Goal: Ask a question

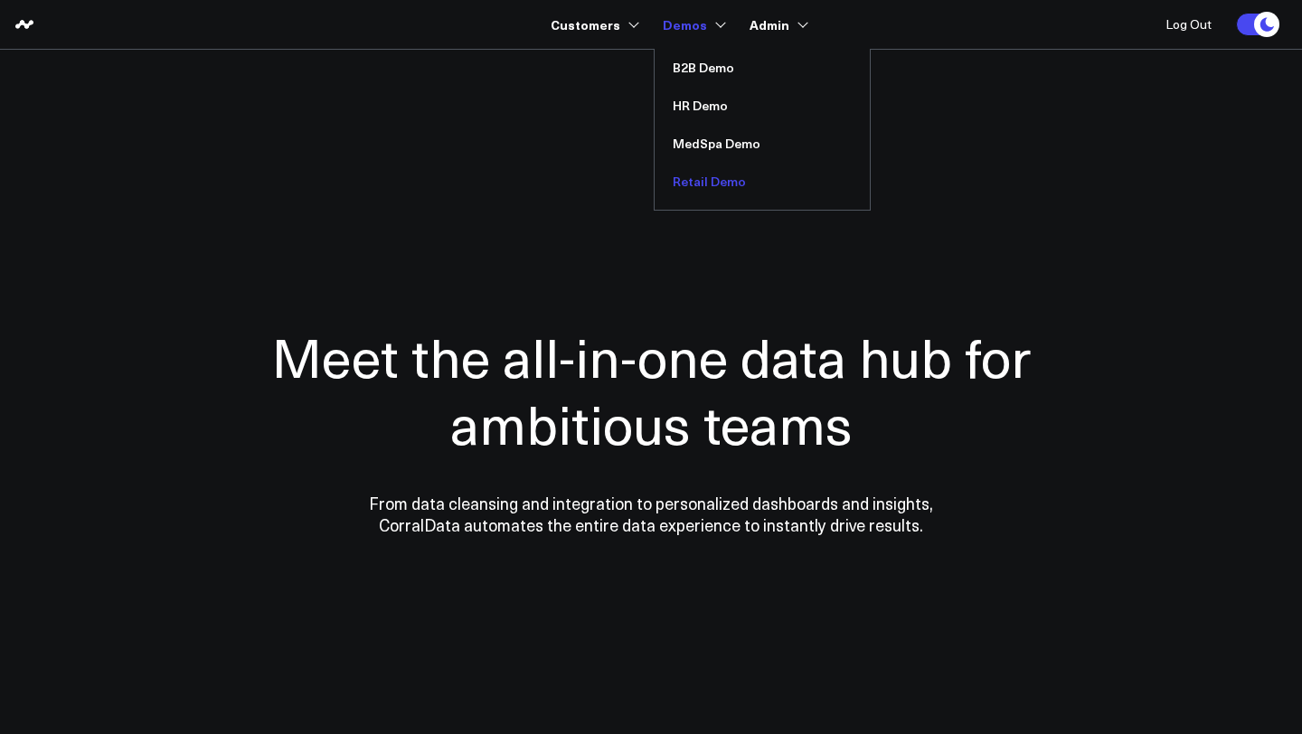
click at [718, 184] on link "Retail Demo" at bounding box center [762, 182] width 215 height 38
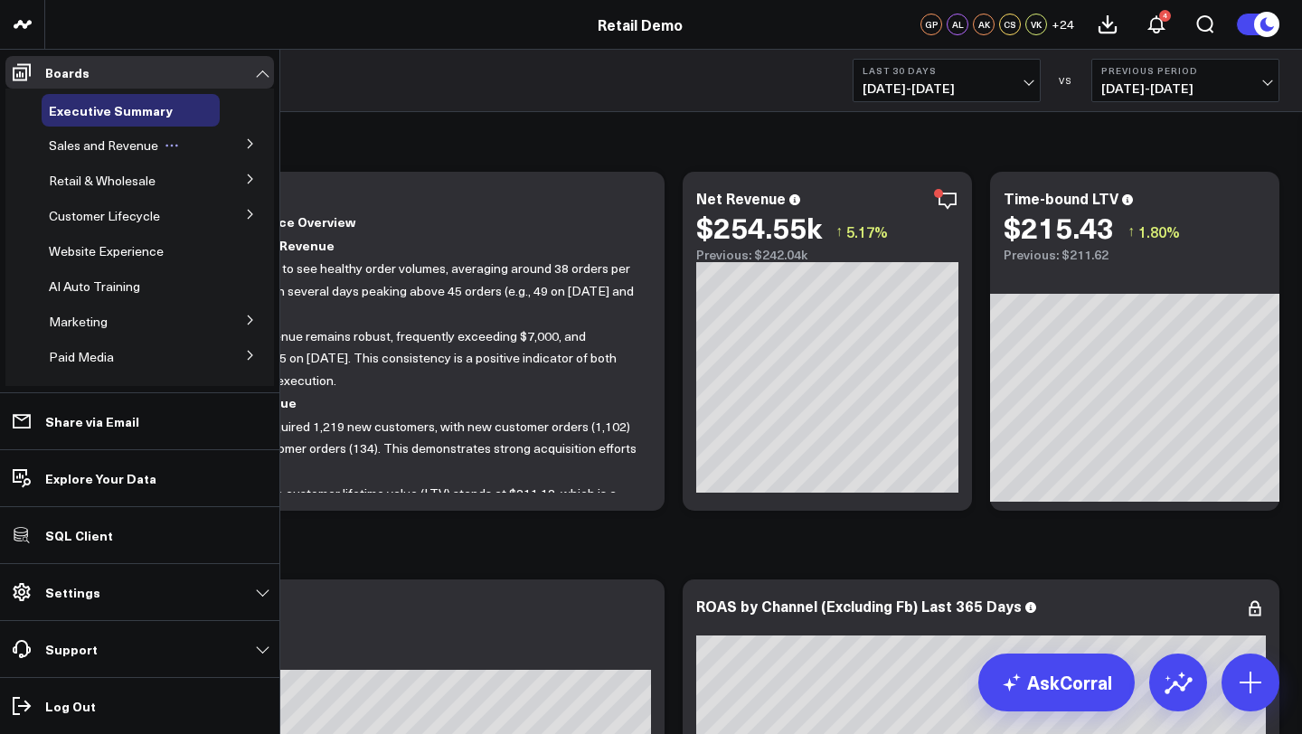
click at [99, 144] on span "Sales and Revenue" at bounding box center [103, 145] width 109 height 17
click at [248, 142] on icon at bounding box center [250, 143] width 5 height 9
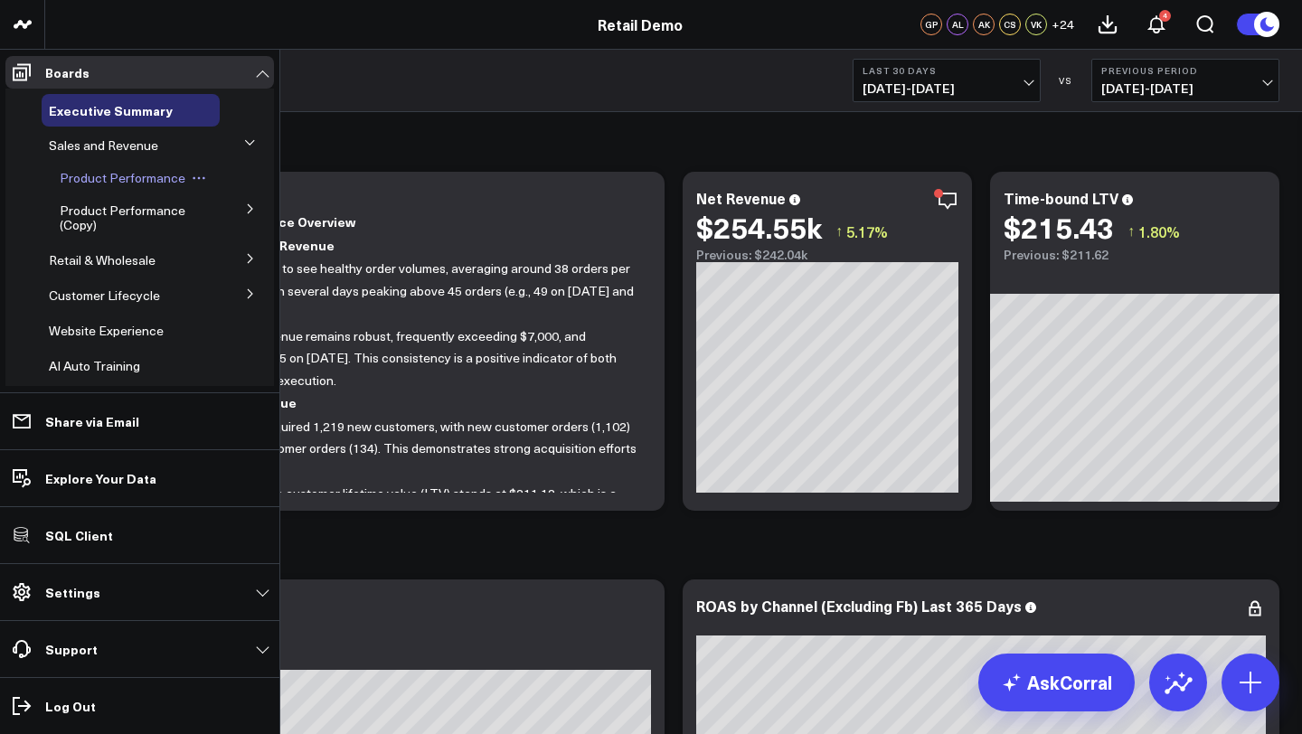
click at [110, 176] on span "Product Performance" at bounding box center [123, 177] width 126 height 17
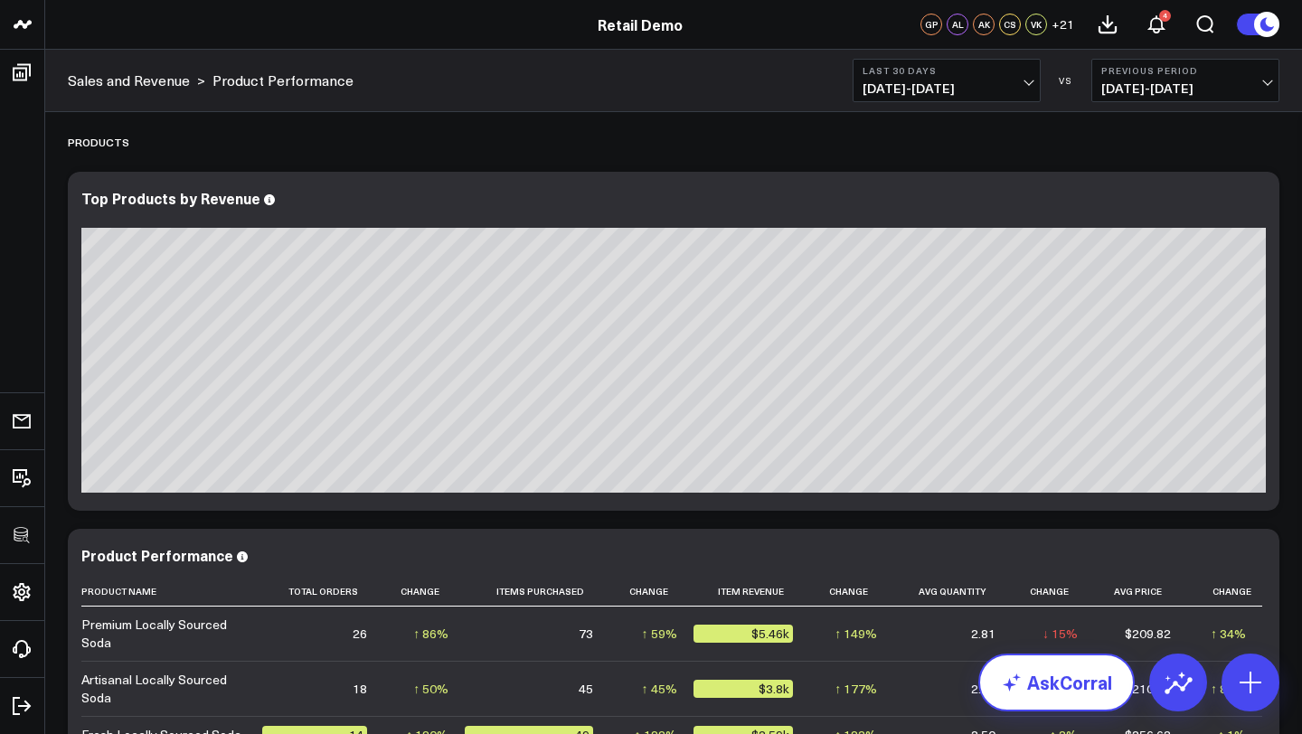
click at [1051, 682] on link "AskCorral" at bounding box center [1056, 683] width 156 height 58
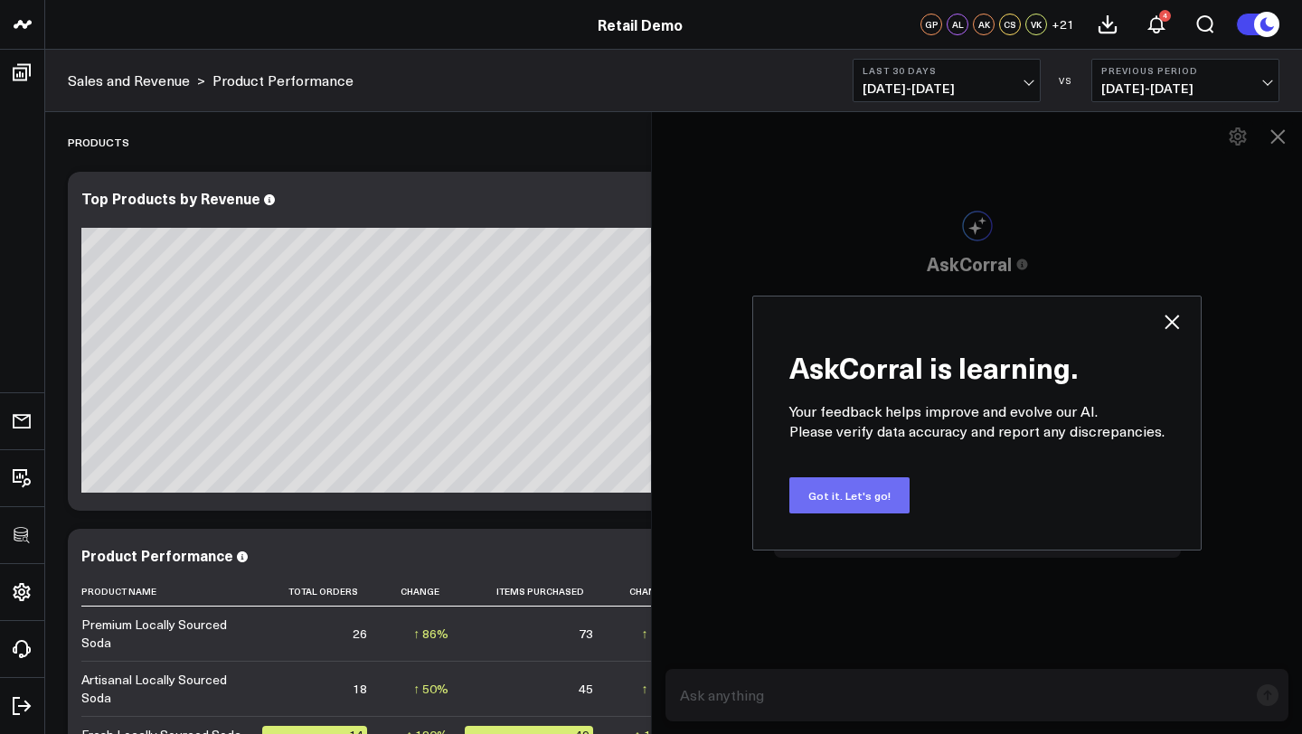
click at [865, 484] on button "Got it. Let's go!" at bounding box center [849, 495] width 120 height 36
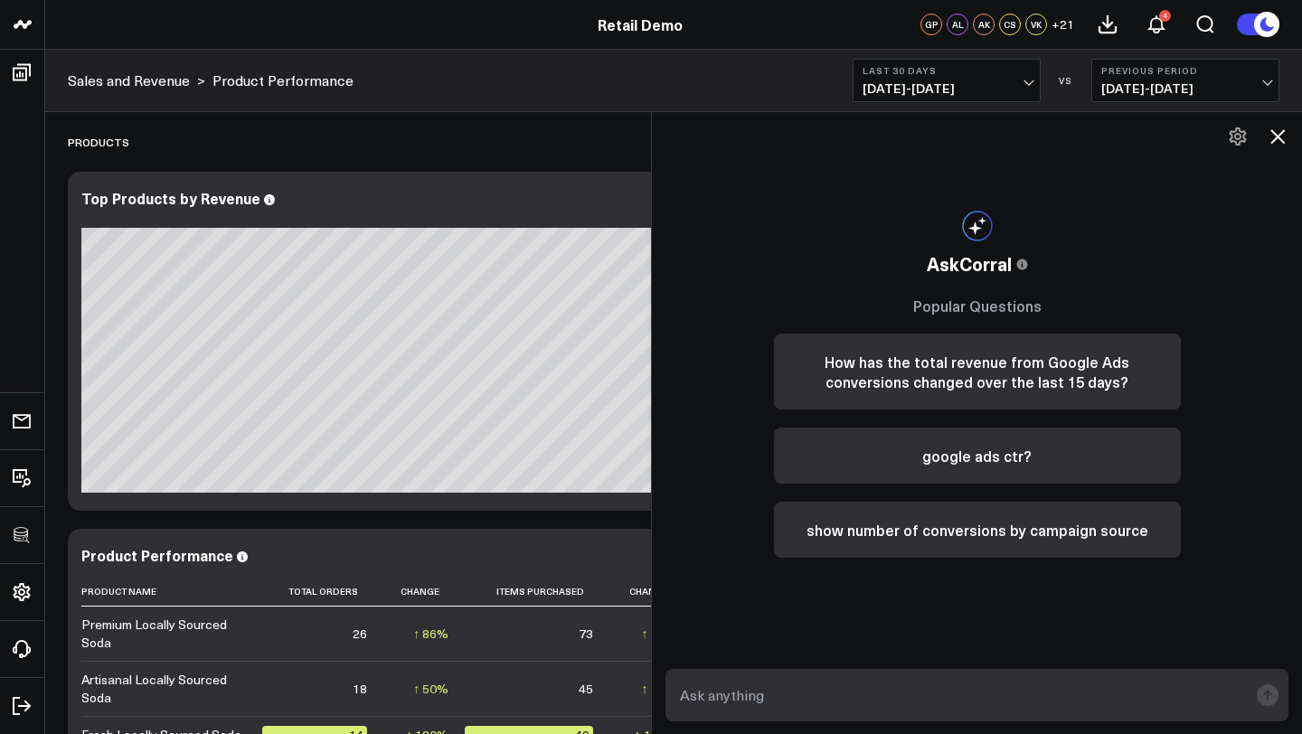
click at [843, 680] on textarea at bounding box center [962, 695] width 572 height 33
type textarea "what is my top performing product that drives eventual high ltv?"
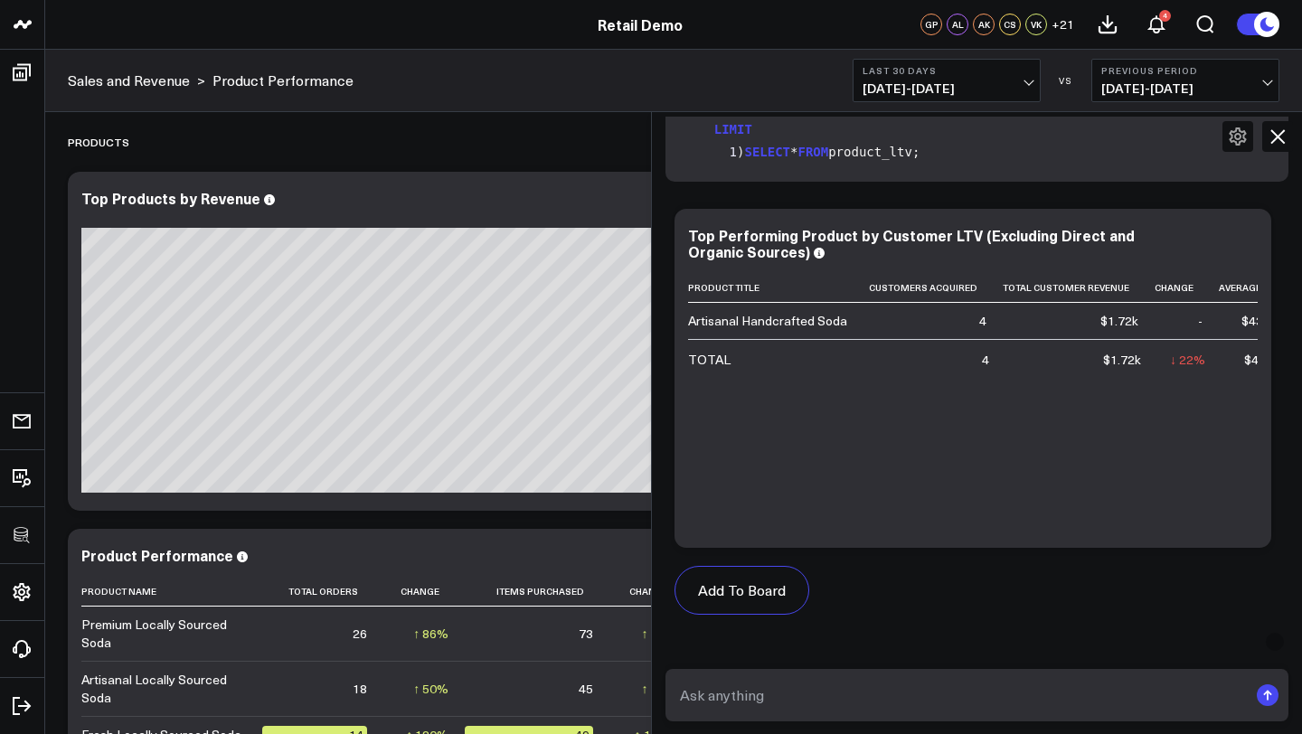
scroll to position [559, 0]
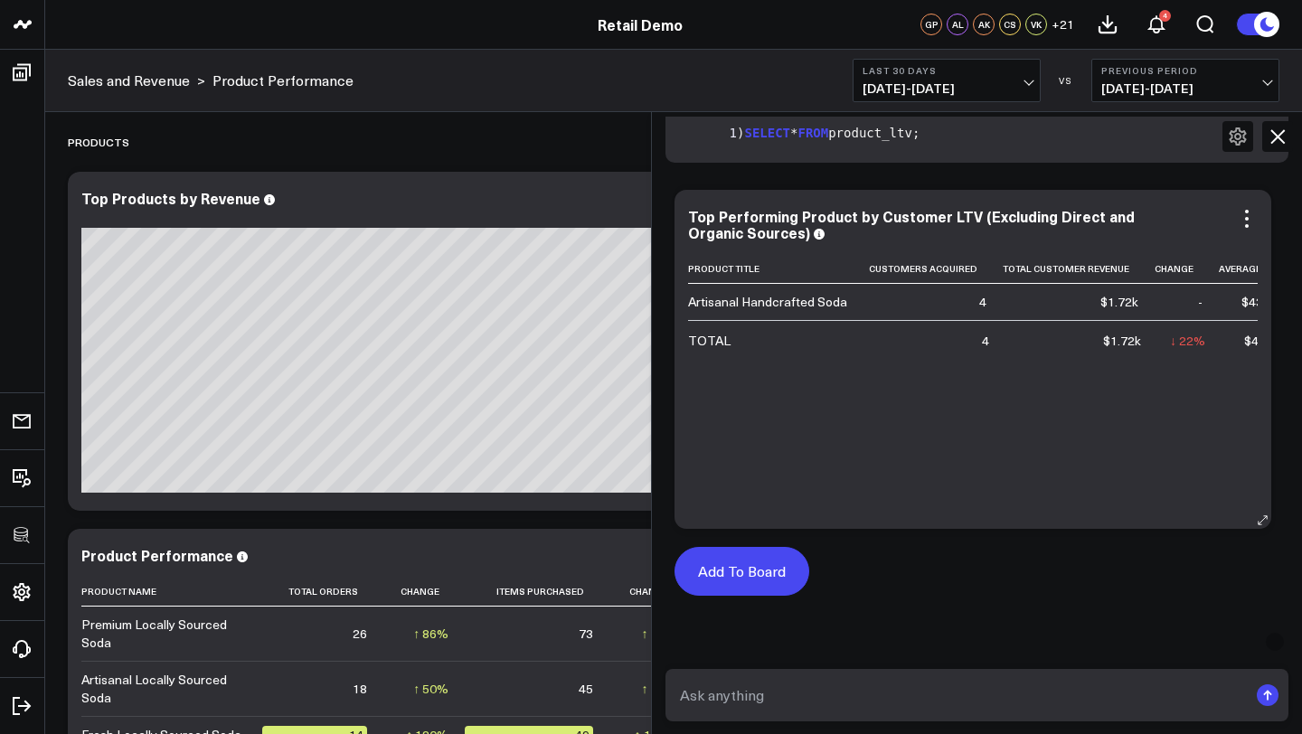
click at [766, 569] on button "Add To Board" at bounding box center [742, 571] width 135 height 49
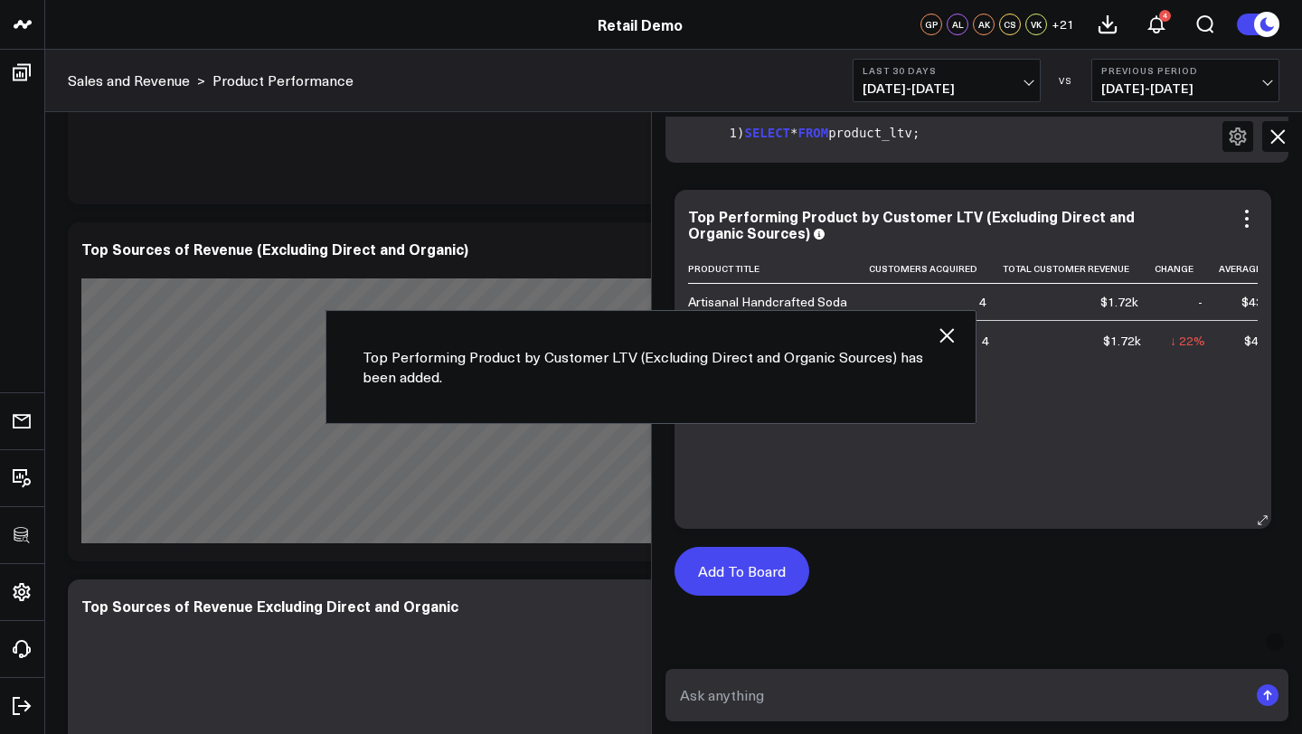
scroll to position [3210, 0]
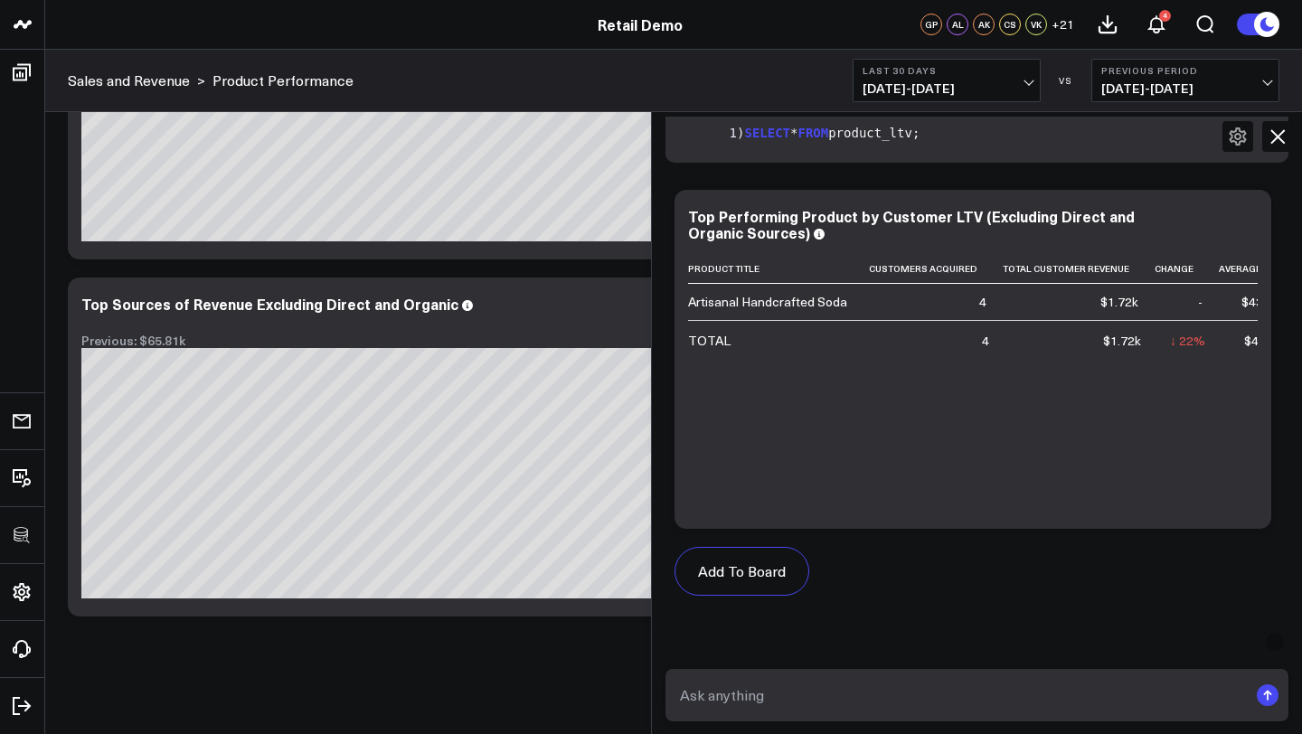
click at [1274, 134] on icon at bounding box center [1278, 136] width 14 height 14
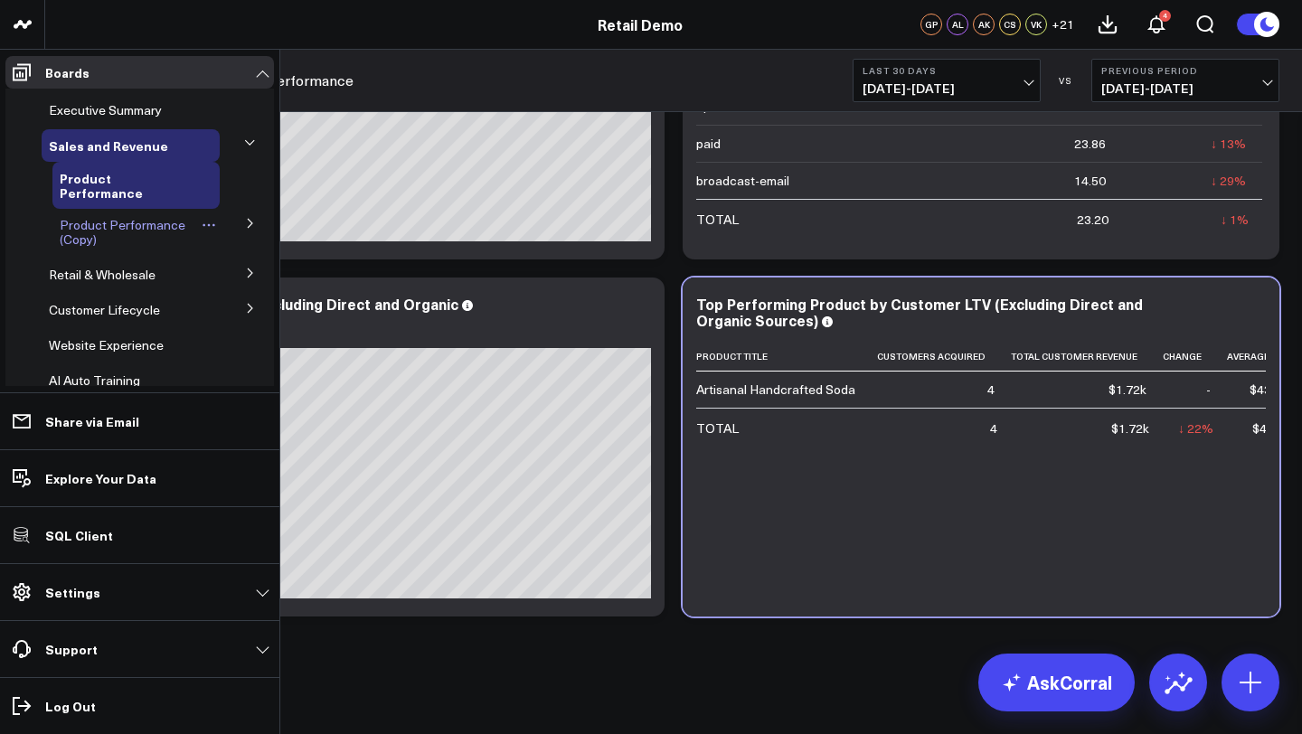
click at [128, 225] on span "Product Performance (Copy)" at bounding box center [123, 232] width 126 height 32
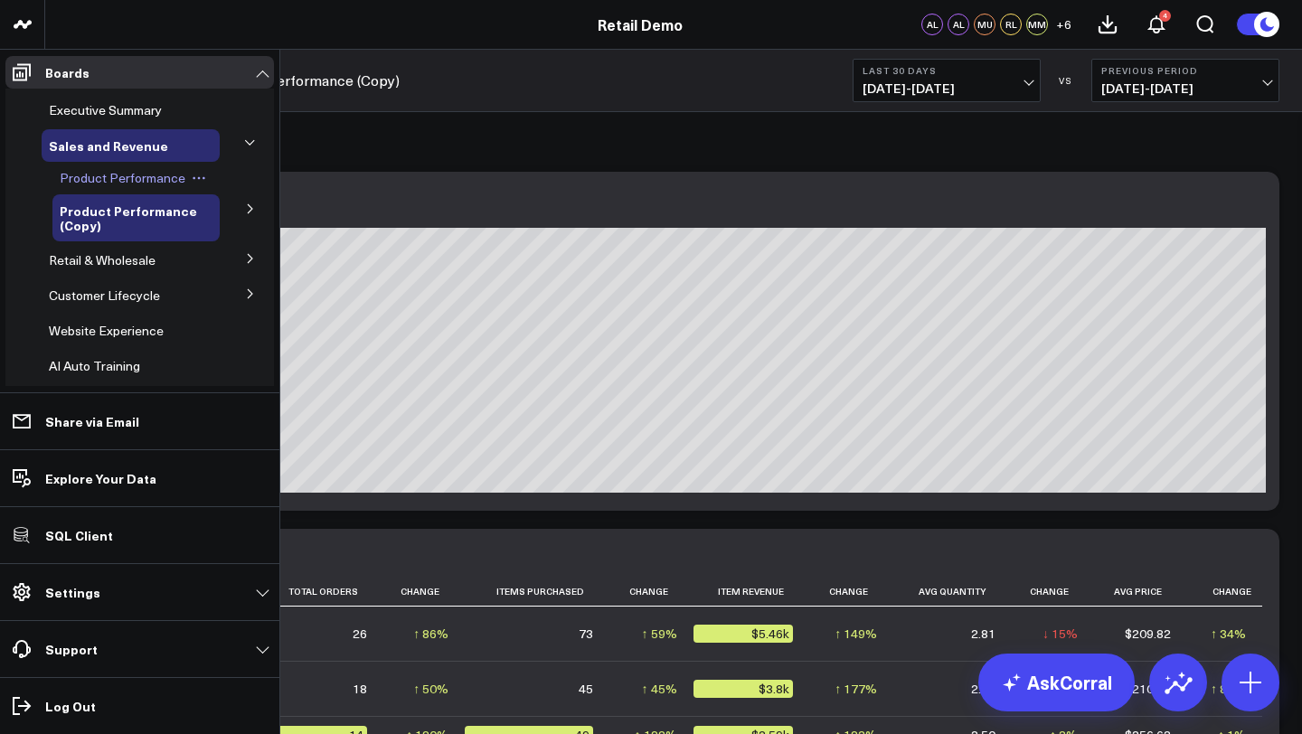
click at [108, 174] on span "Product Performance" at bounding box center [123, 177] width 126 height 17
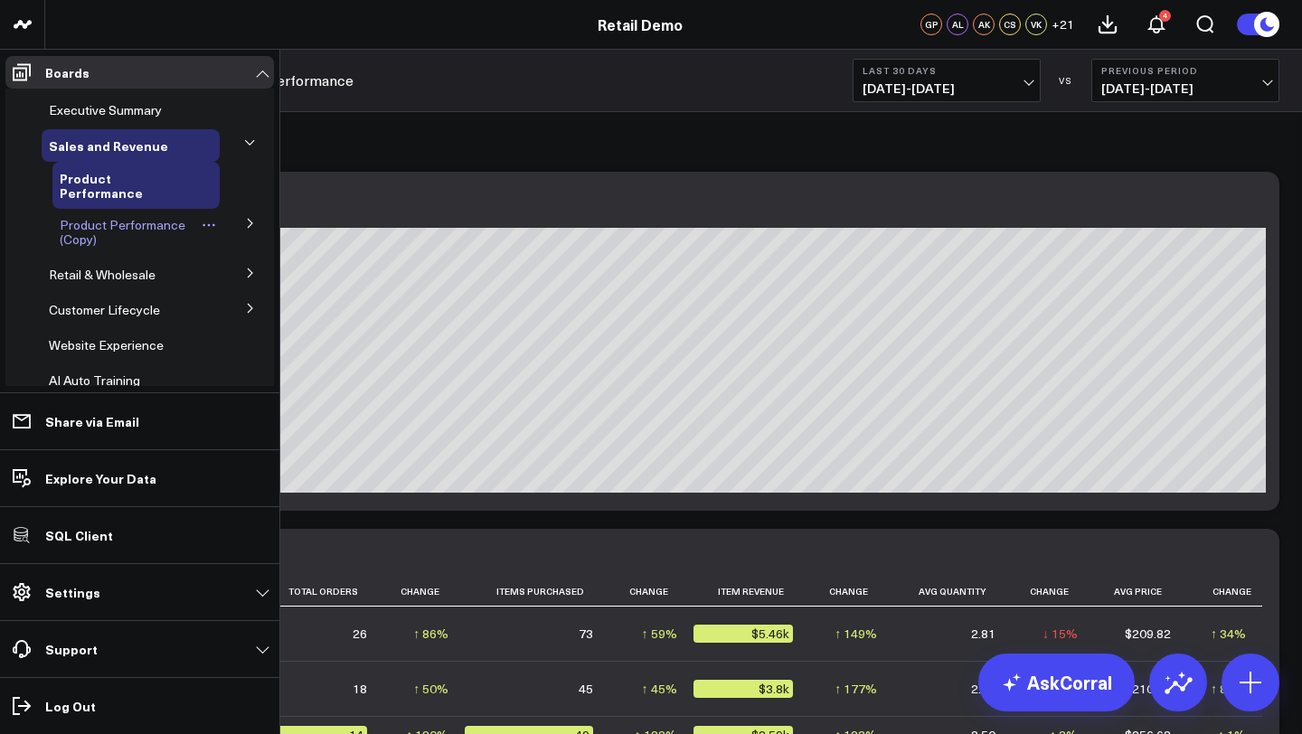
click at [70, 230] on span "Product Performance (Copy)" at bounding box center [123, 232] width 126 height 32
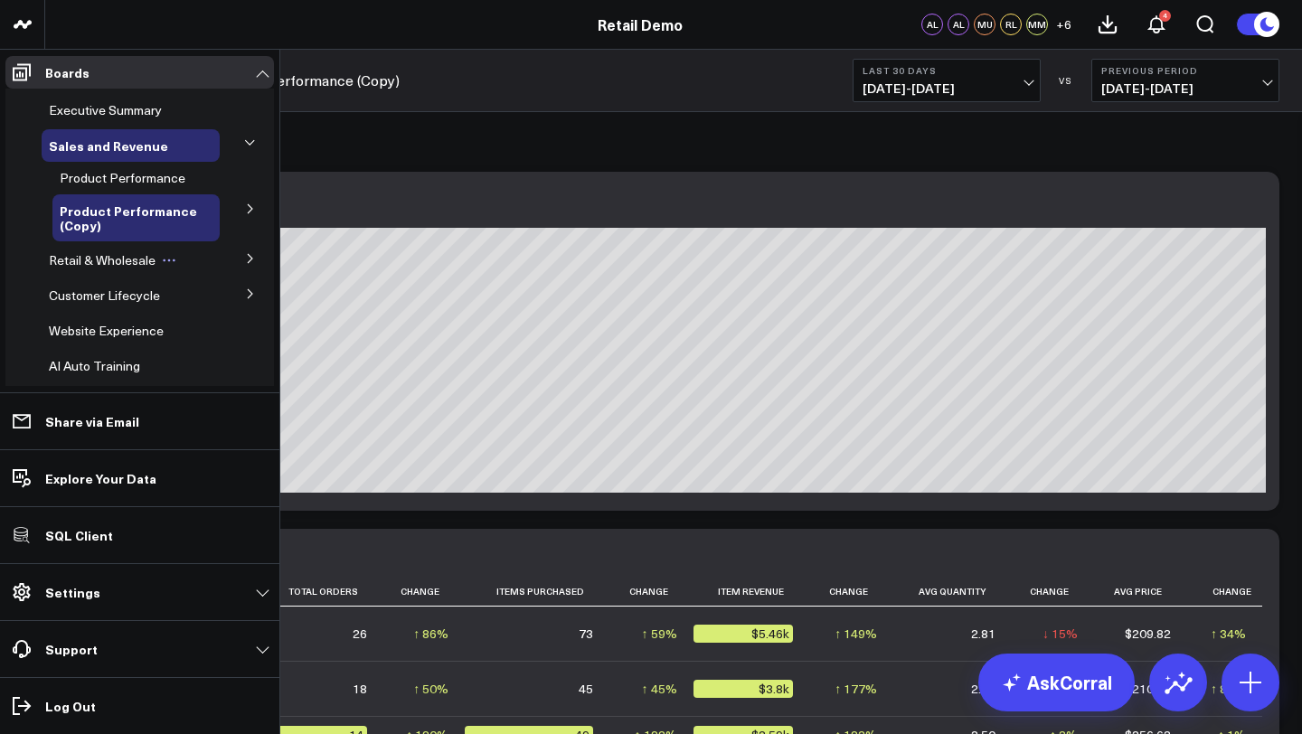
click at [85, 261] on span "Retail & Wholesale" at bounding box center [102, 259] width 107 height 17
click at [245, 264] on icon at bounding box center [250, 258] width 11 height 11
click at [96, 296] on span "Wholesale" at bounding box center [90, 292] width 60 height 17
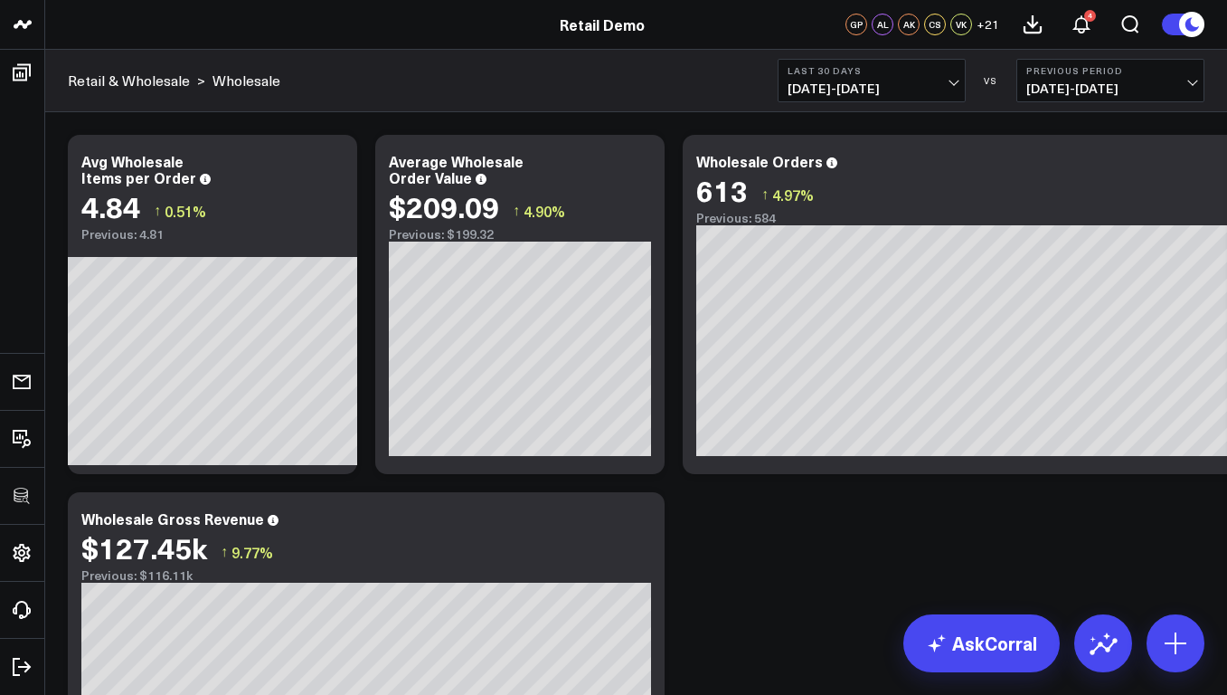
scroll to position [1135, 0]
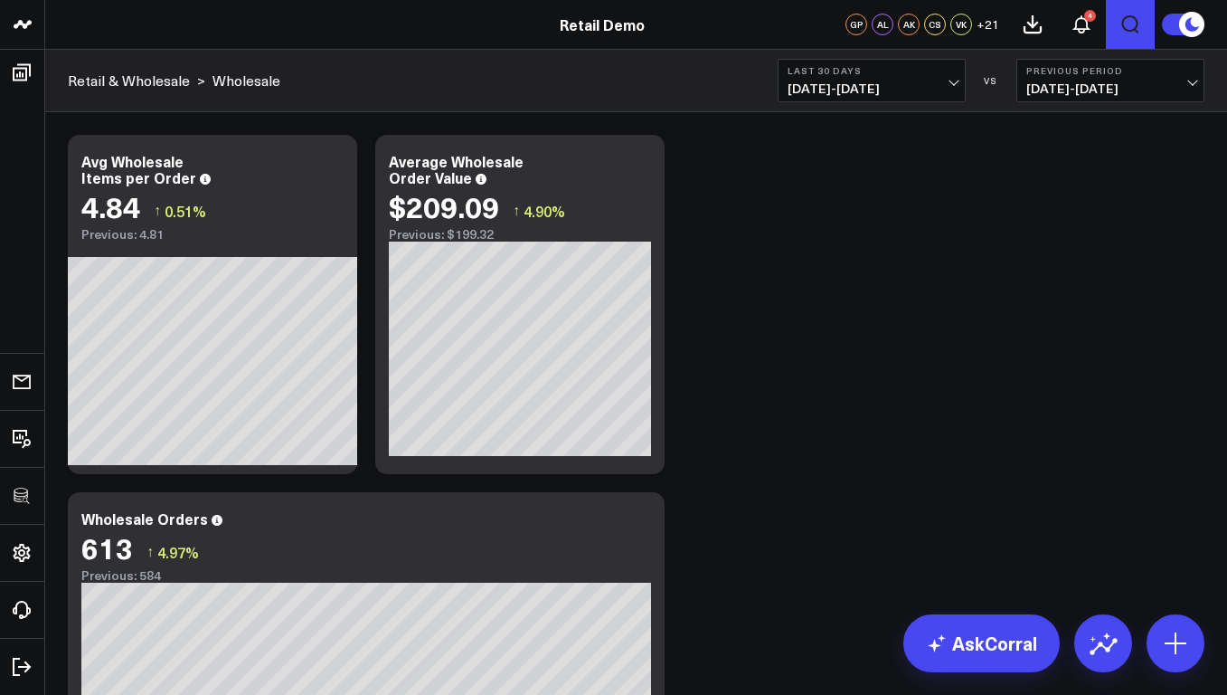
click at [1132, 25] on icon "Open search" at bounding box center [1131, 25] width 22 height 22
type input "email"
click at [682, 70] on button "submit" at bounding box center [693, 81] width 22 height 22
type input "search"
click at [682, 70] on button "submit" at bounding box center [693, 81] width 22 height 22
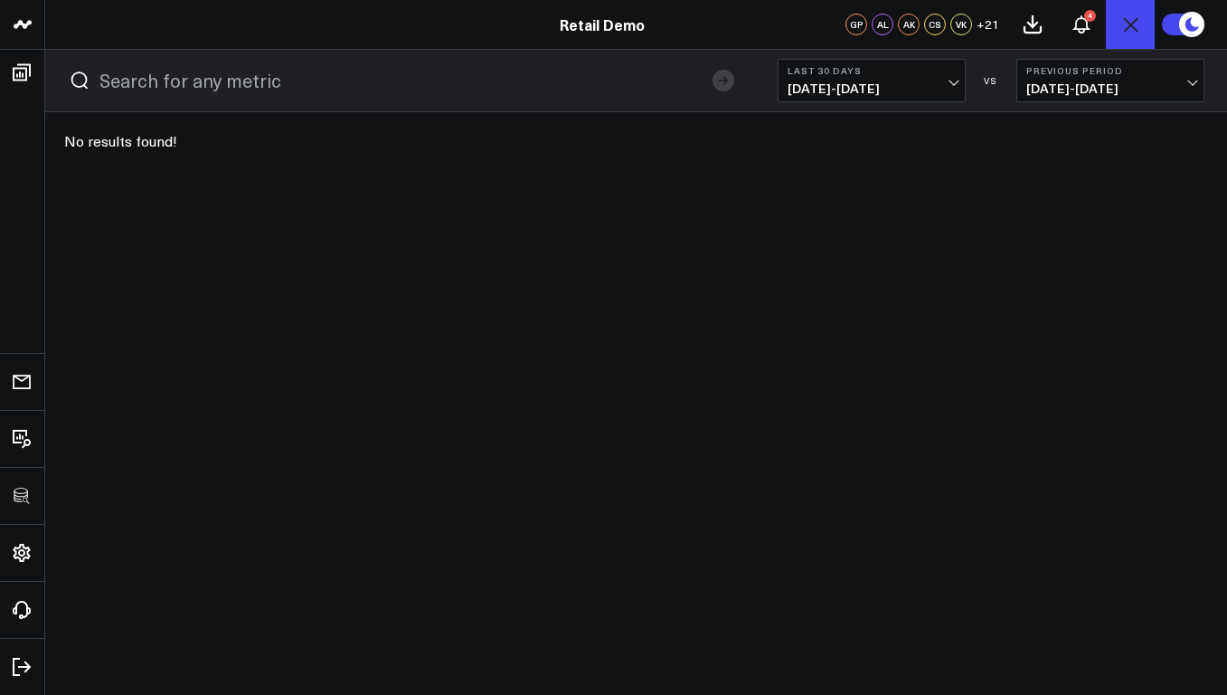
click at [77, 80] on icon at bounding box center [80, 81] width 22 height 22
click at [1134, 23] on icon "Open search" at bounding box center [1131, 25] width 22 height 22
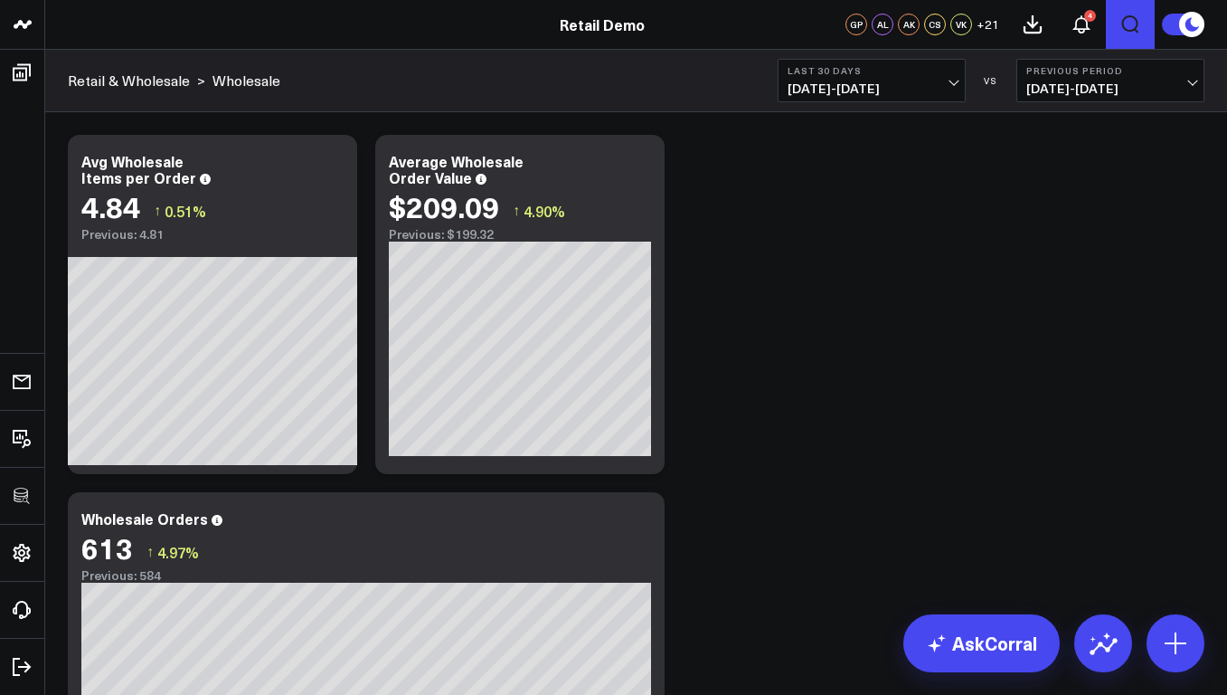
click at [1130, 24] on icon "Open search" at bounding box center [1131, 25] width 22 height 22
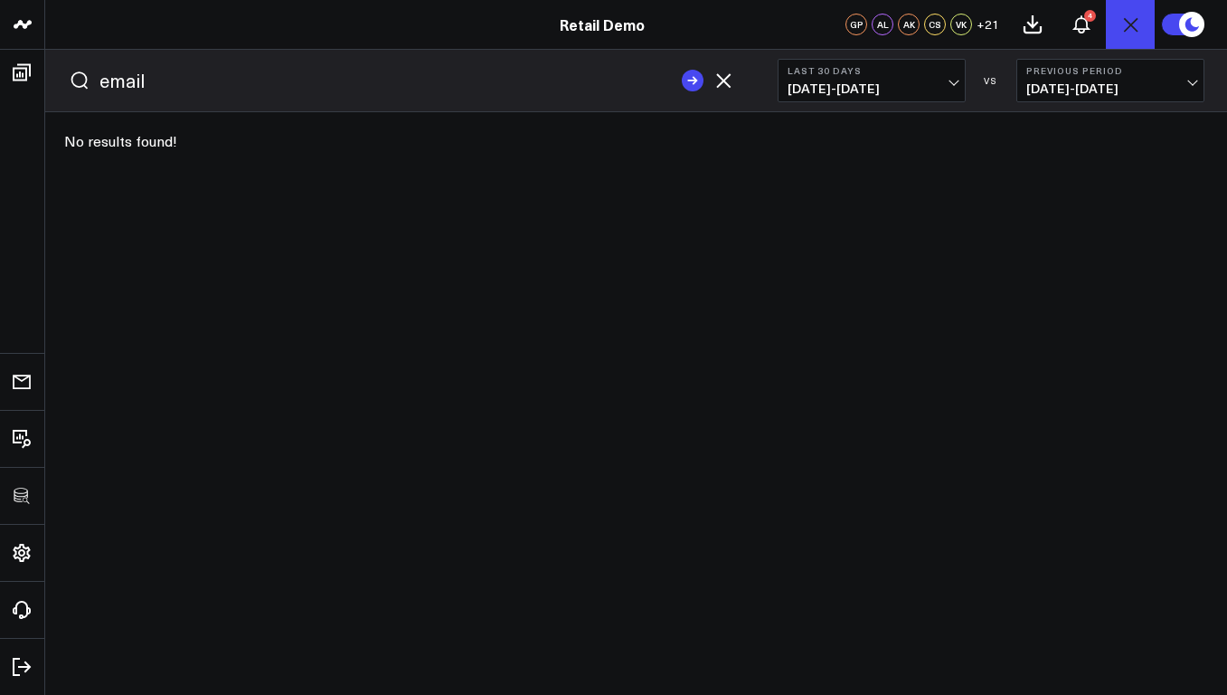
type input "email"
click at [682, 70] on button "submit" at bounding box center [693, 81] width 22 height 22
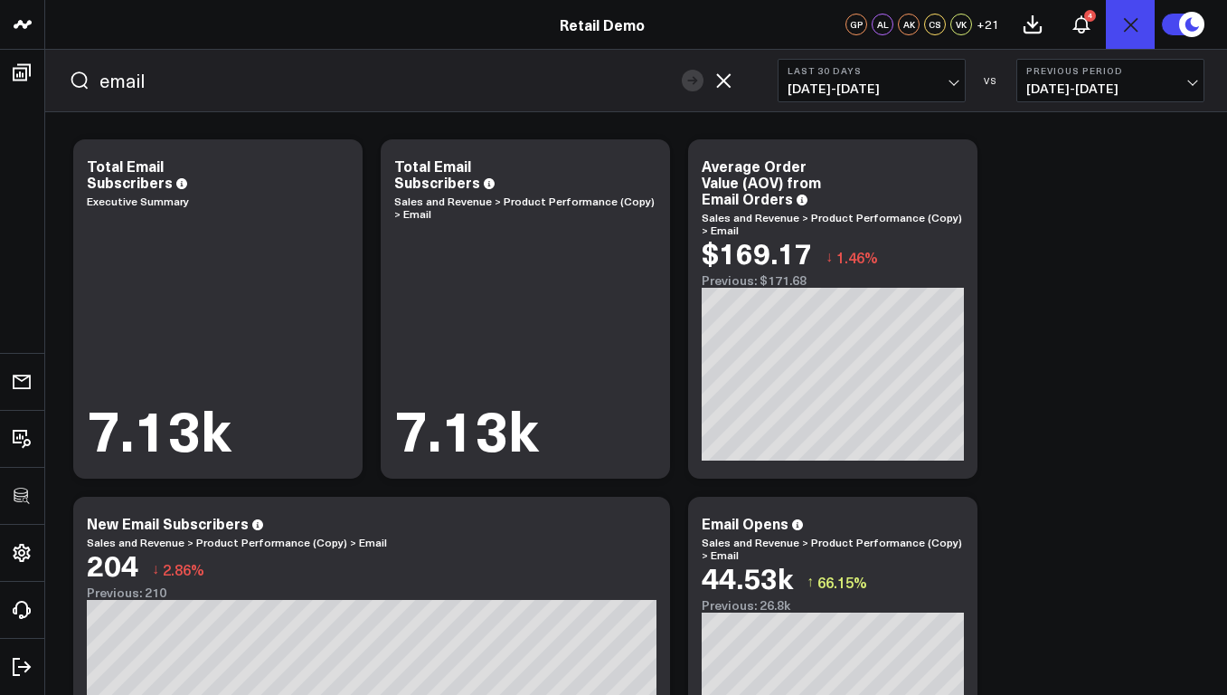
click at [731, 73] on icon "button" at bounding box center [724, 81] width 22 height 22
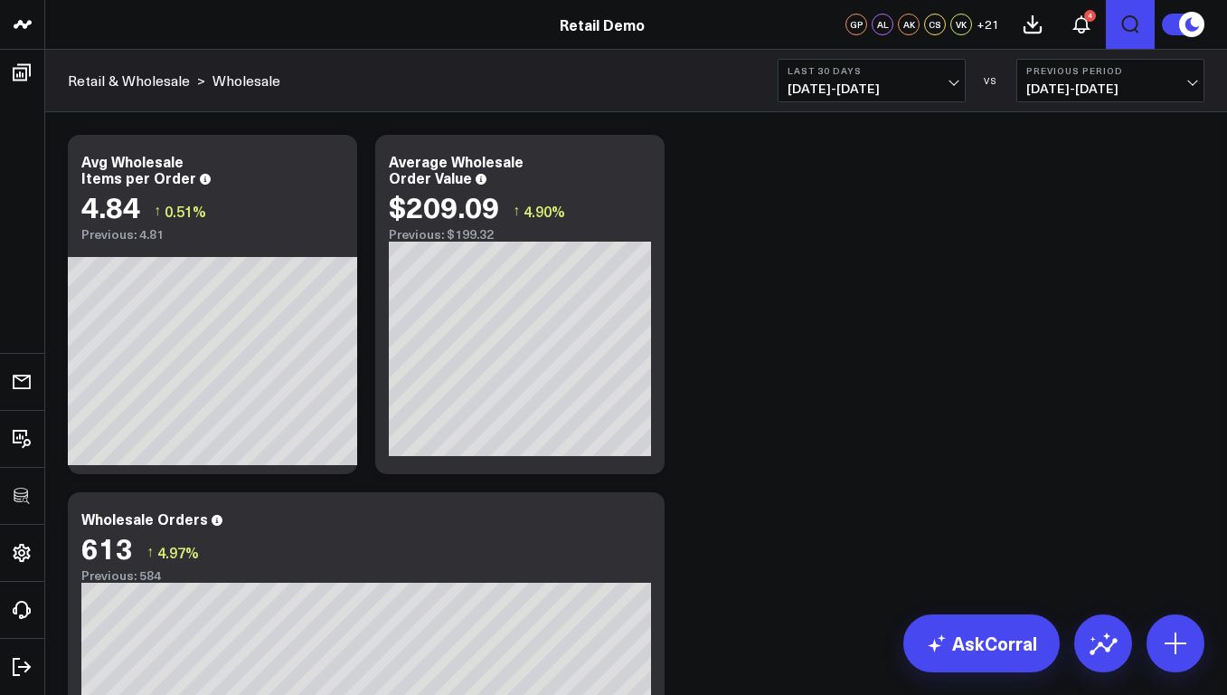
click at [1129, 30] on icon "Open search" at bounding box center [1130, 24] width 17 height 18
type input "email"
click at [682, 70] on button "submit" at bounding box center [693, 81] width 22 height 22
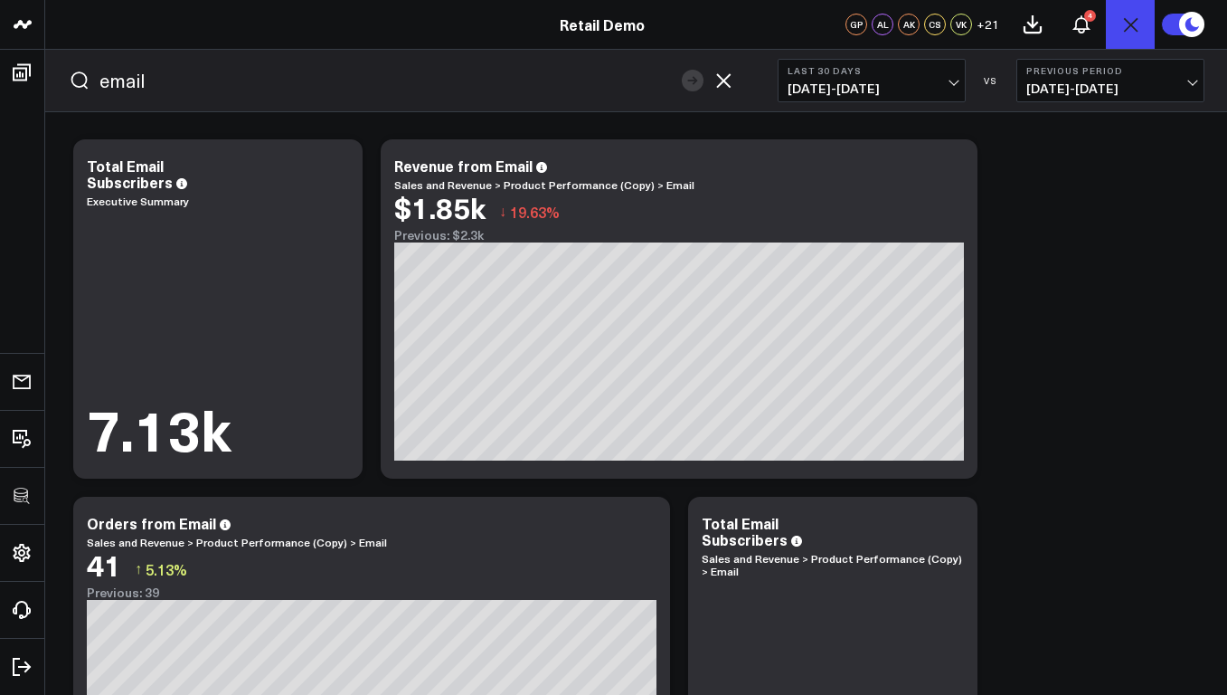
click at [726, 76] on icon "button" at bounding box center [724, 81] width 22 height 22
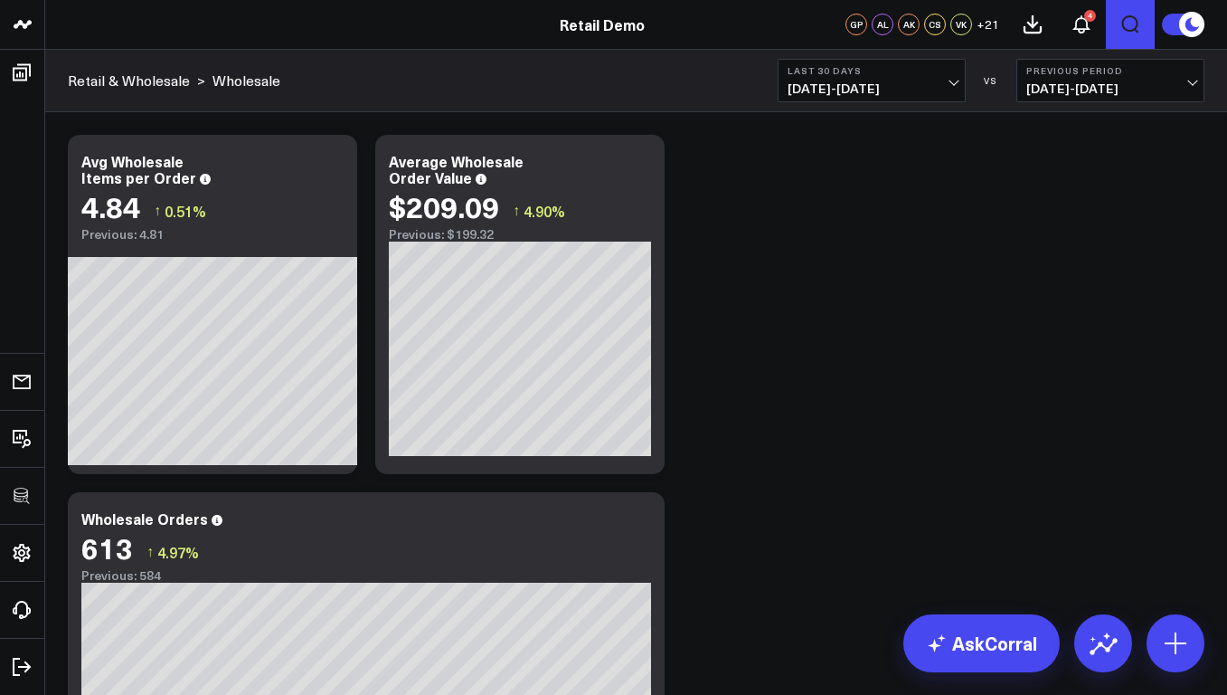
click at [1127, 27] on icon "Open search" at bounding box center [1131, 25] width 22 height 22
click at [682, 70] on button "submit" at bounding box center [693, 81] width 22 height 22
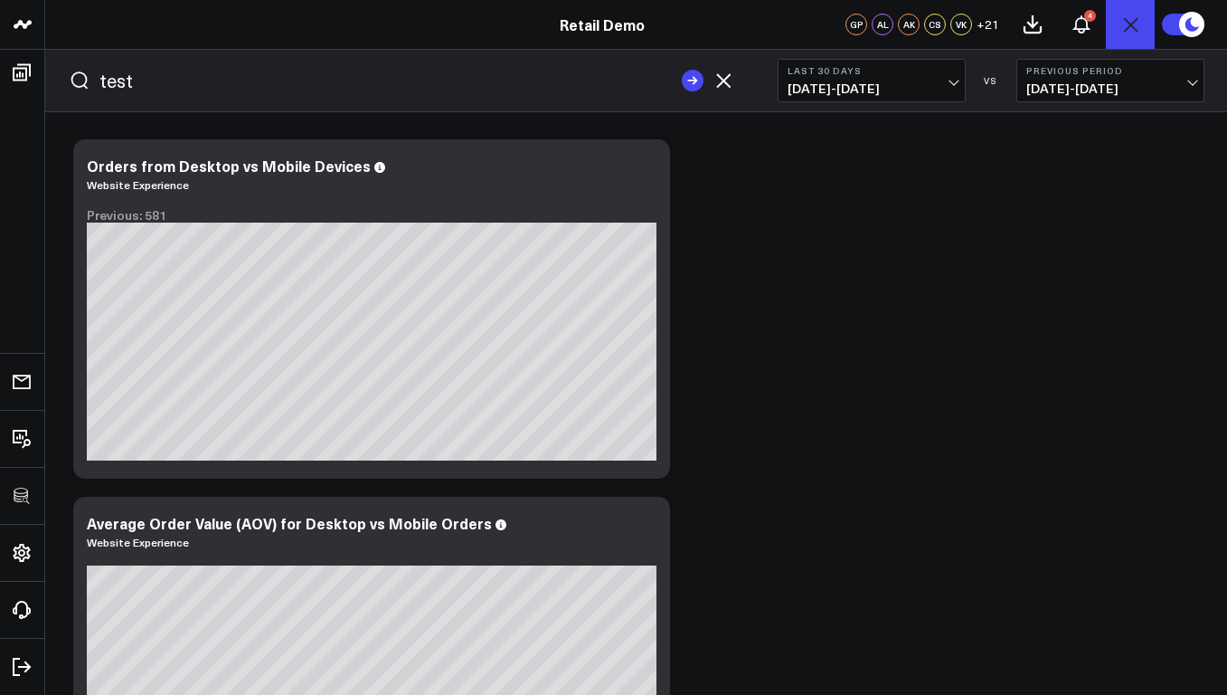
type input "test"
click at [682, 70] on button "submit" at bounding box center [693, 81] width 22 height 22
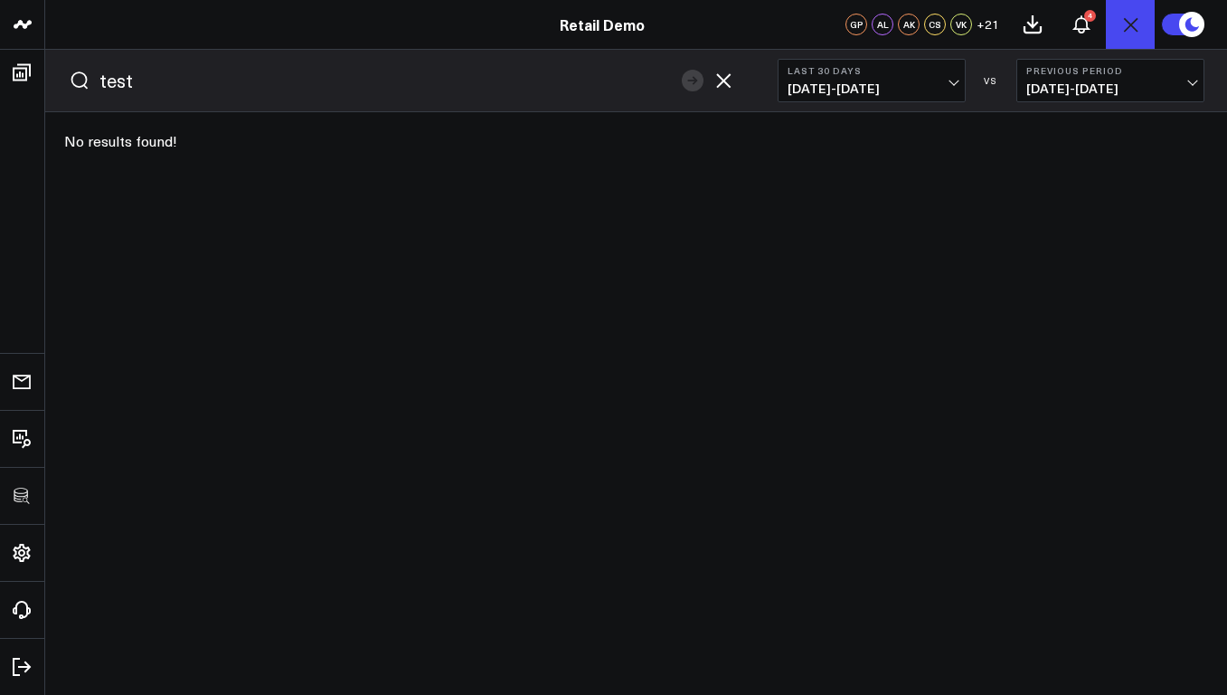
click at [727, 78] on icon "button" at bounding box center [723, 80] width 14 height 14
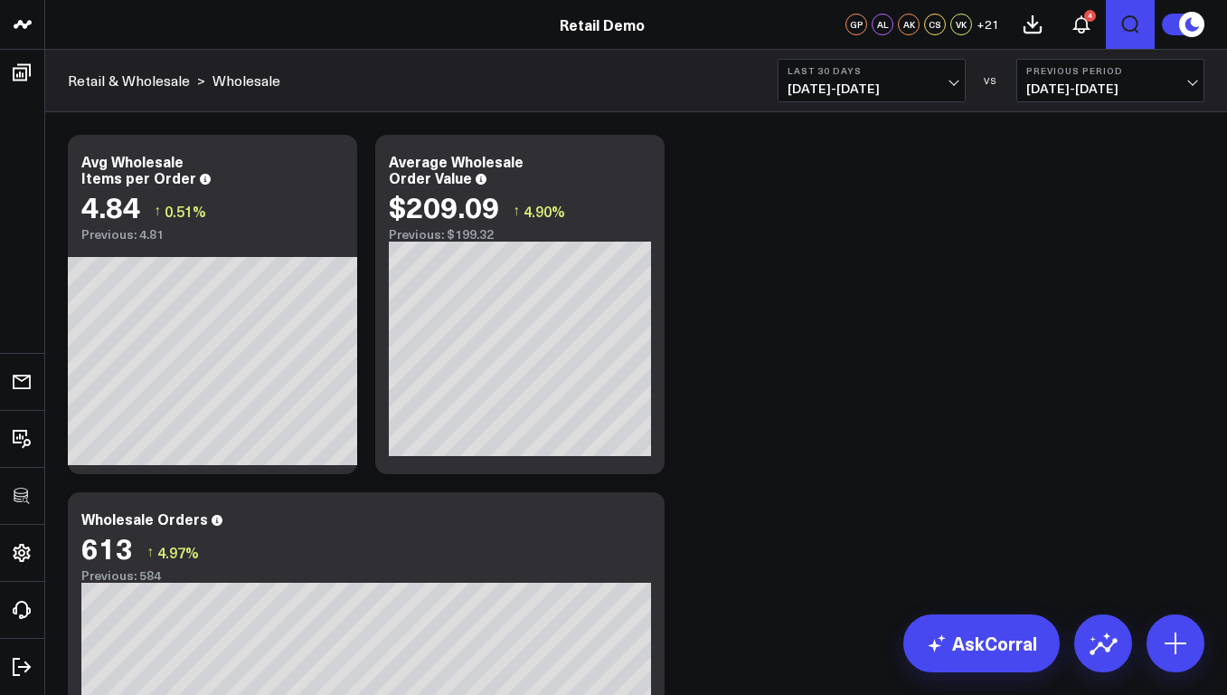
click at [1128, 25] on icon "Open search" at bounding box center [1131, 25] width 22 height 22
type input "f"
click at [682, 70] on button "submit" at bounding box center [693, 81] width 22 height 22
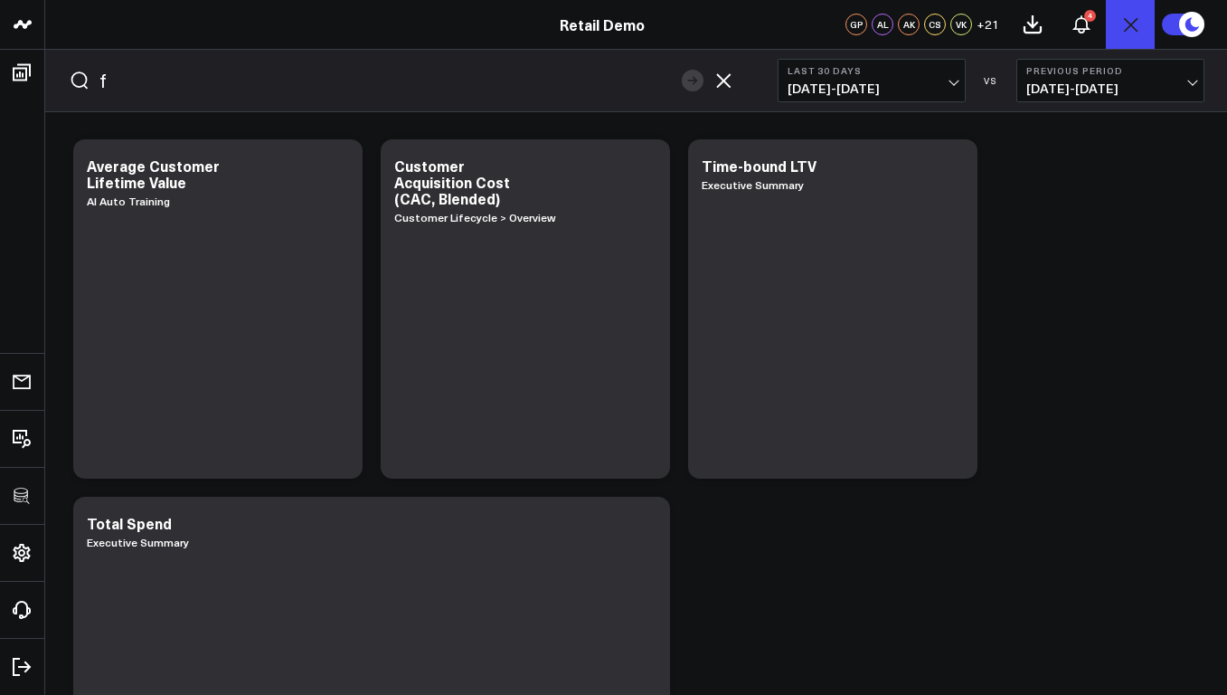
click at [723, 81] on icon "button" at bounding box center [723, 80] width 14 height 14
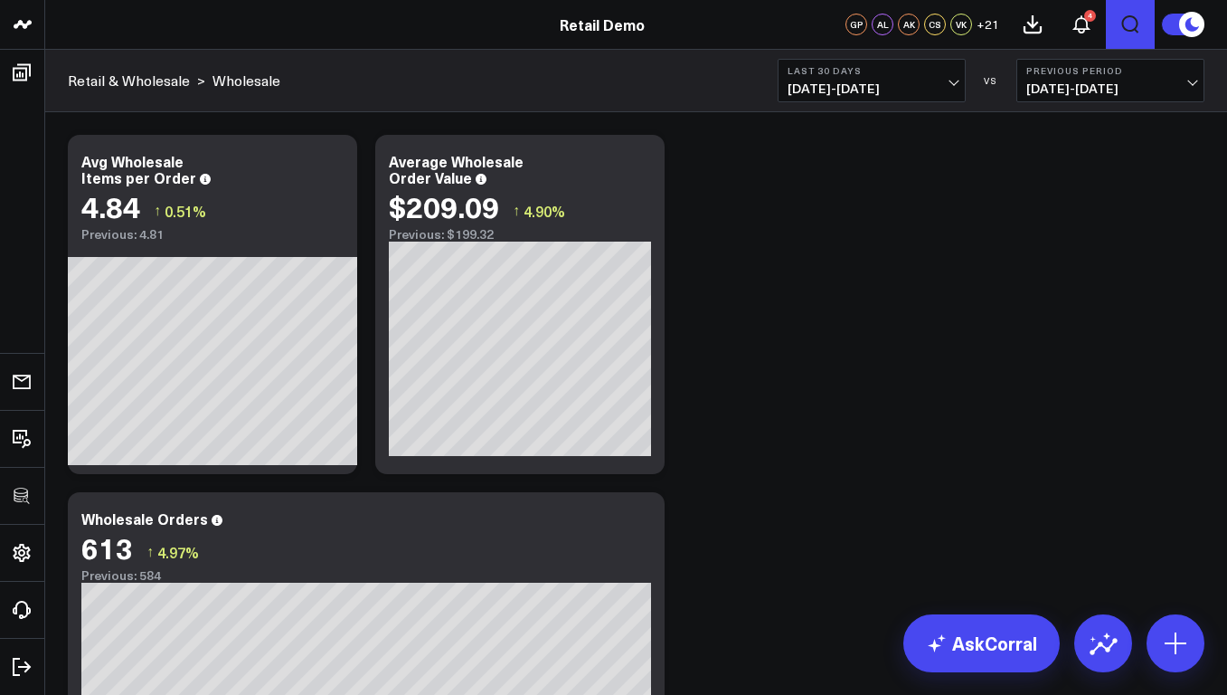
click at [1132, 24] on icon "Open search" at bounding box center [1131, 25] width 22 height 22
type input "help"
click at [682, 70] on button "submit" at bounding box center [693, 81] width 22 height 22
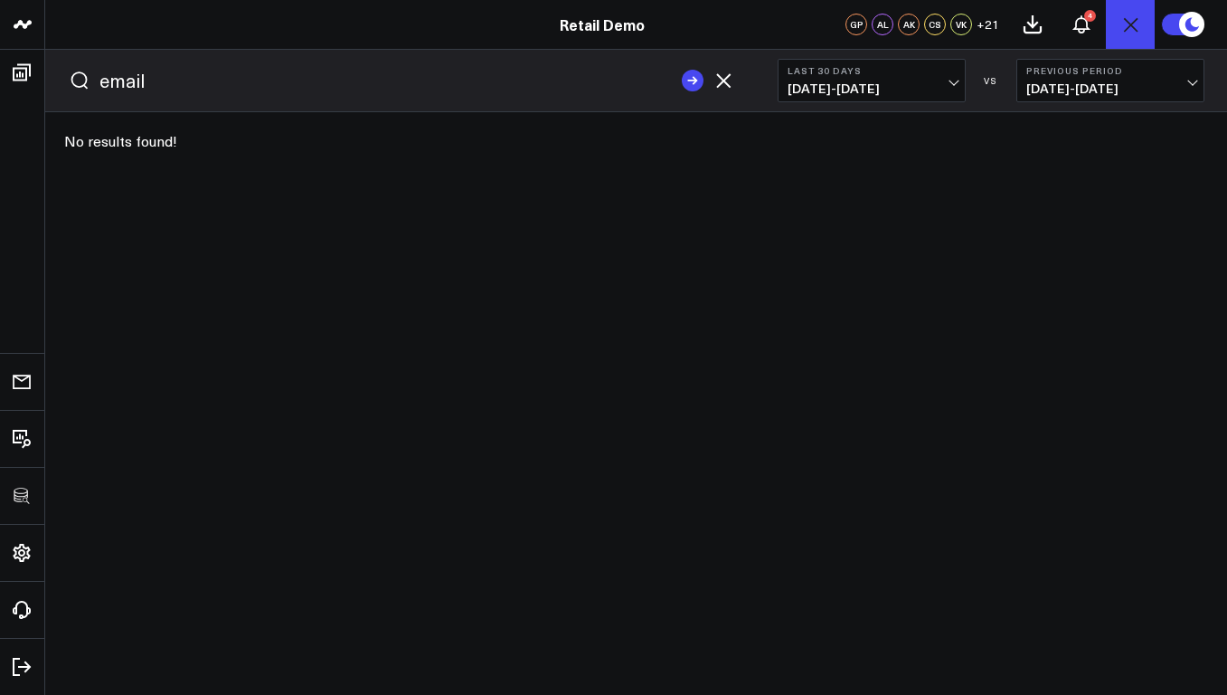
type input "email"
click at [682, 70] on button "submit" at bounding box center [693, 81] width 22 height 22
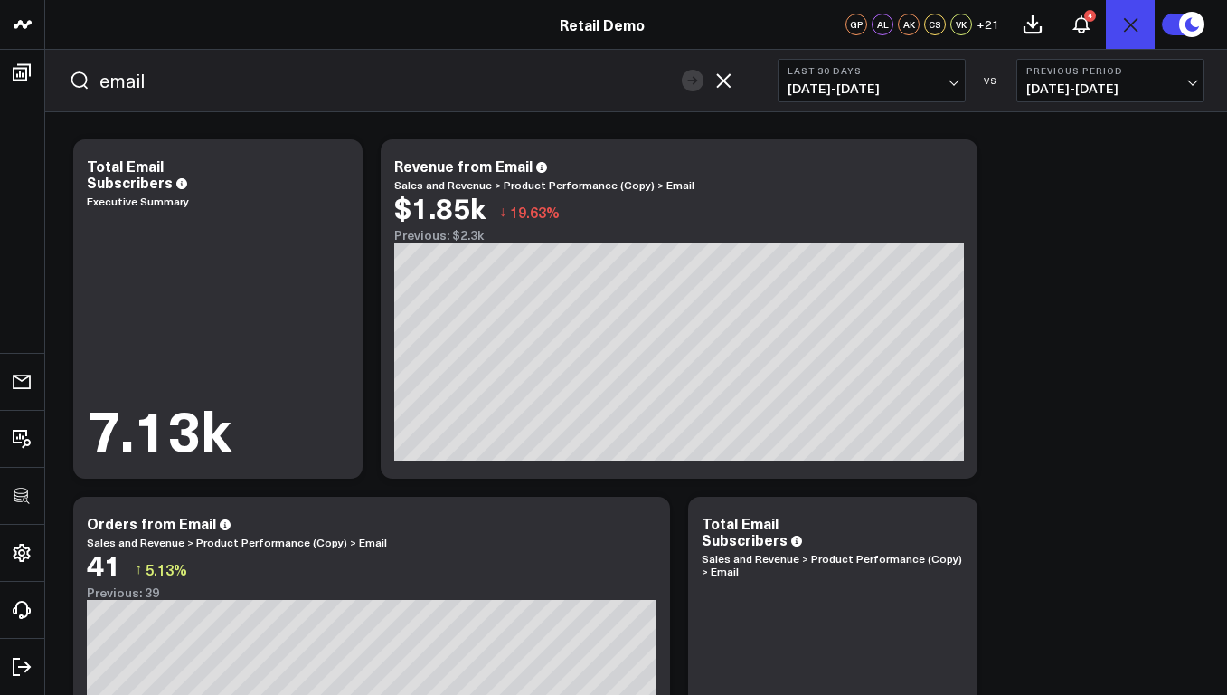
click at [723, 82] on icon "button" at bounding box center [724, 81] width 22 height 22
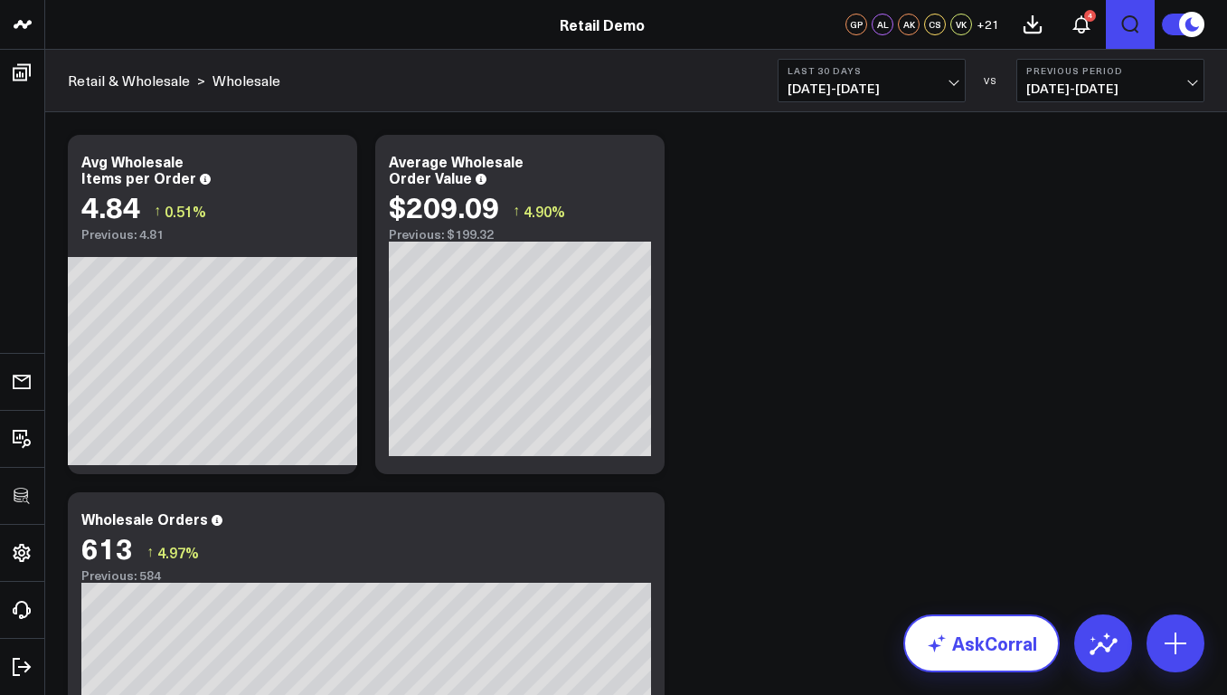
click at [1011, 636] on link "AskCorral" at bounding box center [981, 643] width 156 height 58
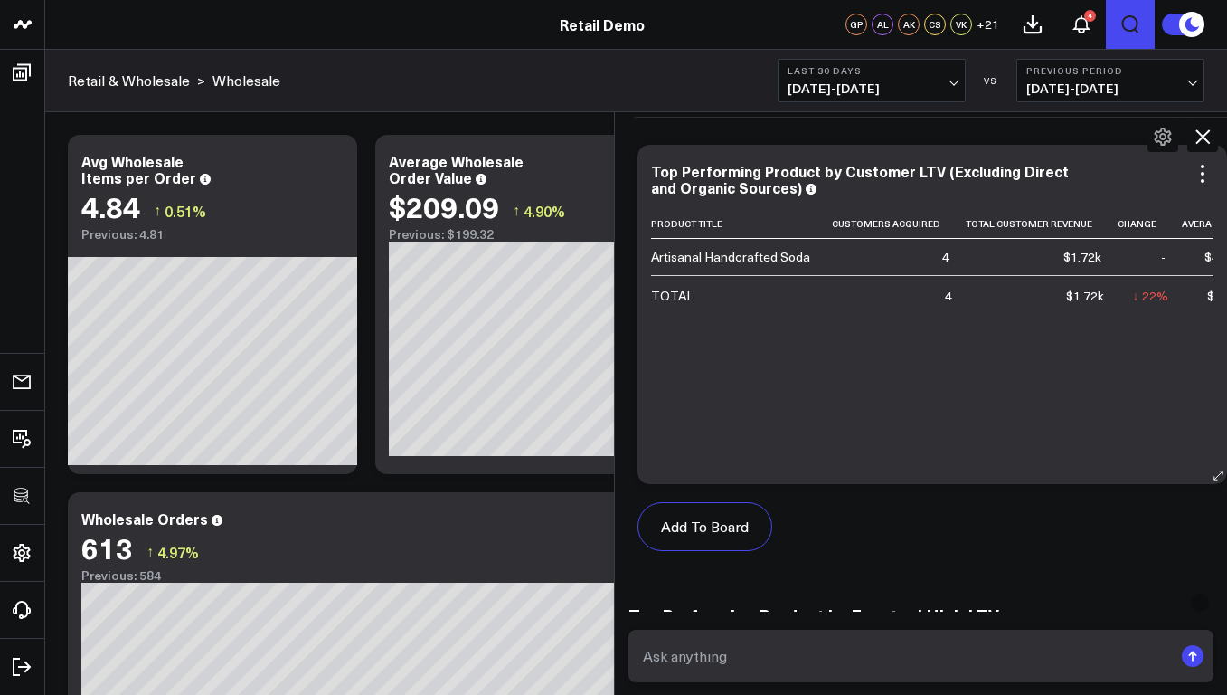
scroll to position [559, 0]
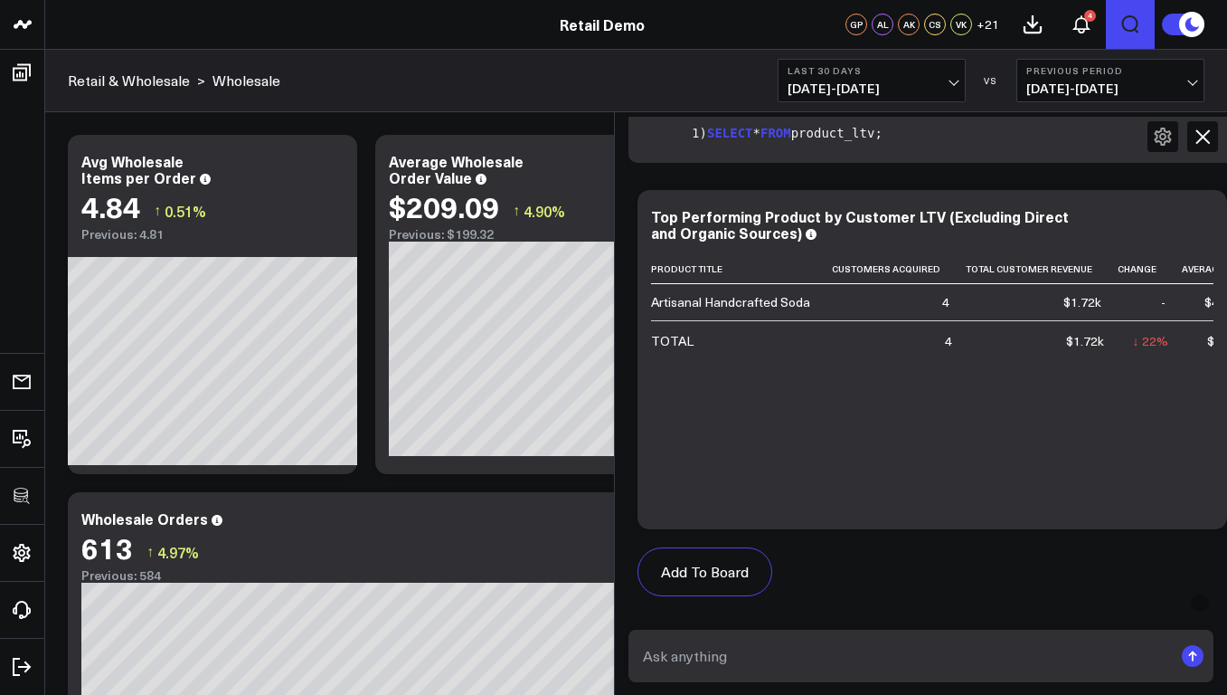
click at [1167, 137] on icon at bounding box center [1163, 137] width 22 height 22
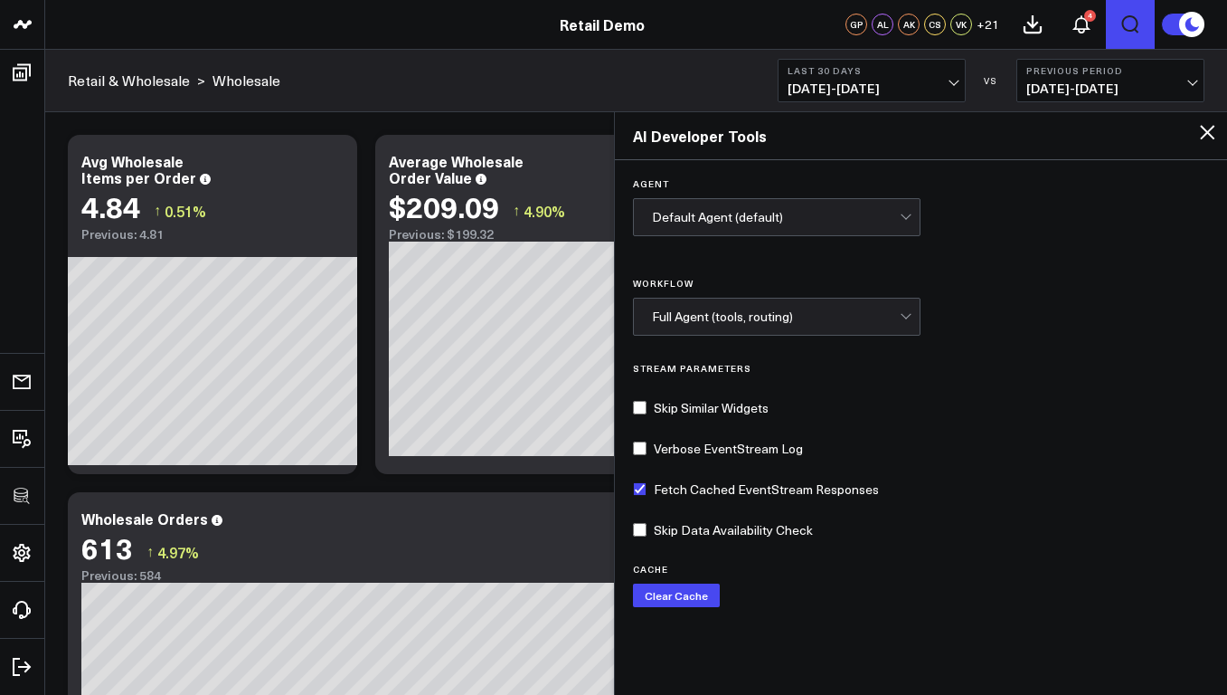
click at [800, 323] on div "Full Agent (tools, routing)" at bounding box center [776, 316] width 249 height 14
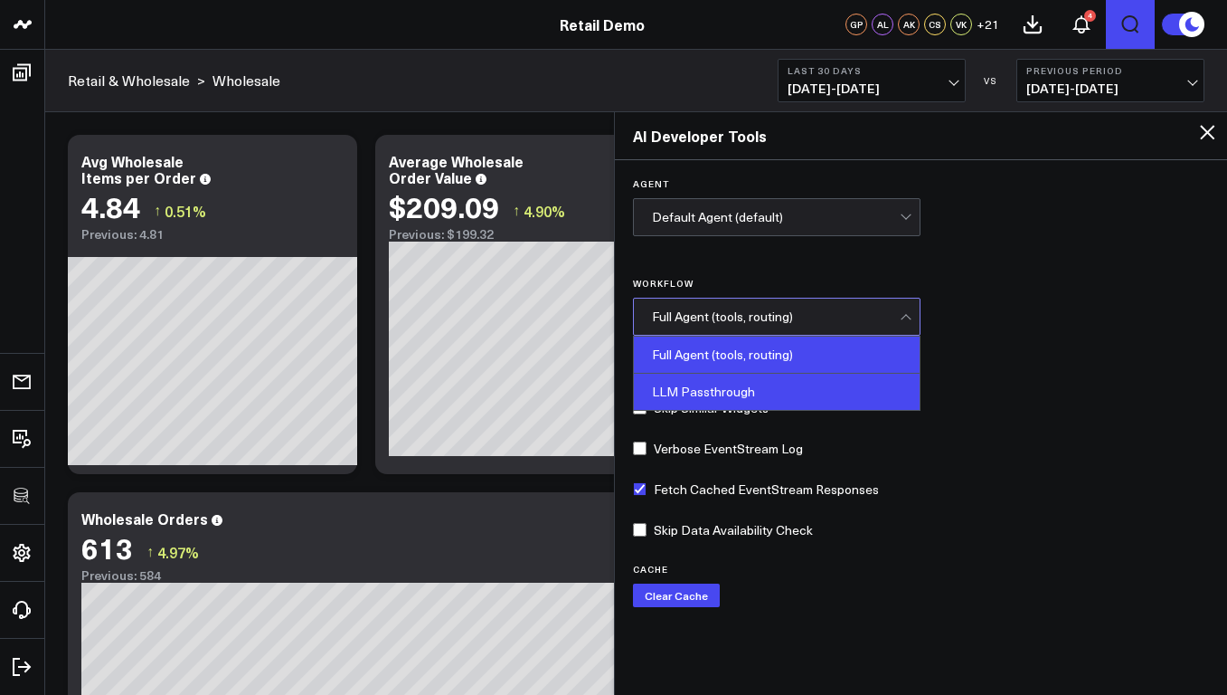
click at [773, 391] on div "LLM Passthrough" at bounding box center [777, 391] width 287 height 36
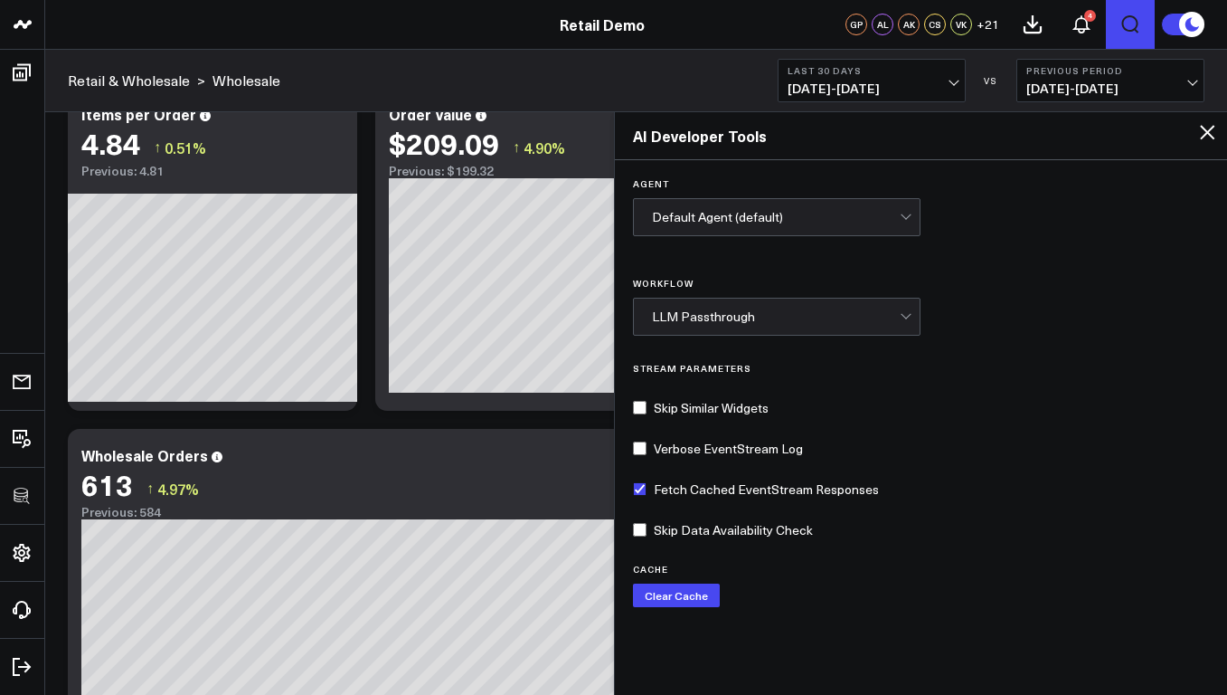
scroll to position [92, 0]
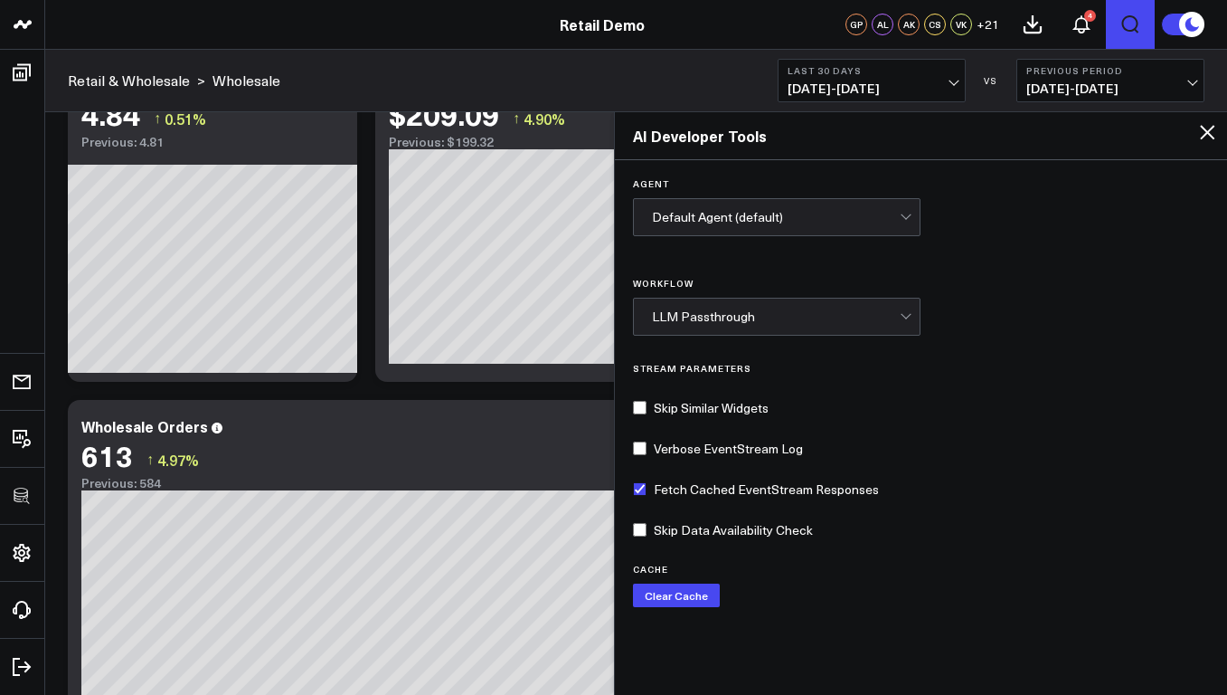
click at [1206, 134] on icon at bounding box center [1207, 132] width 22 height 22
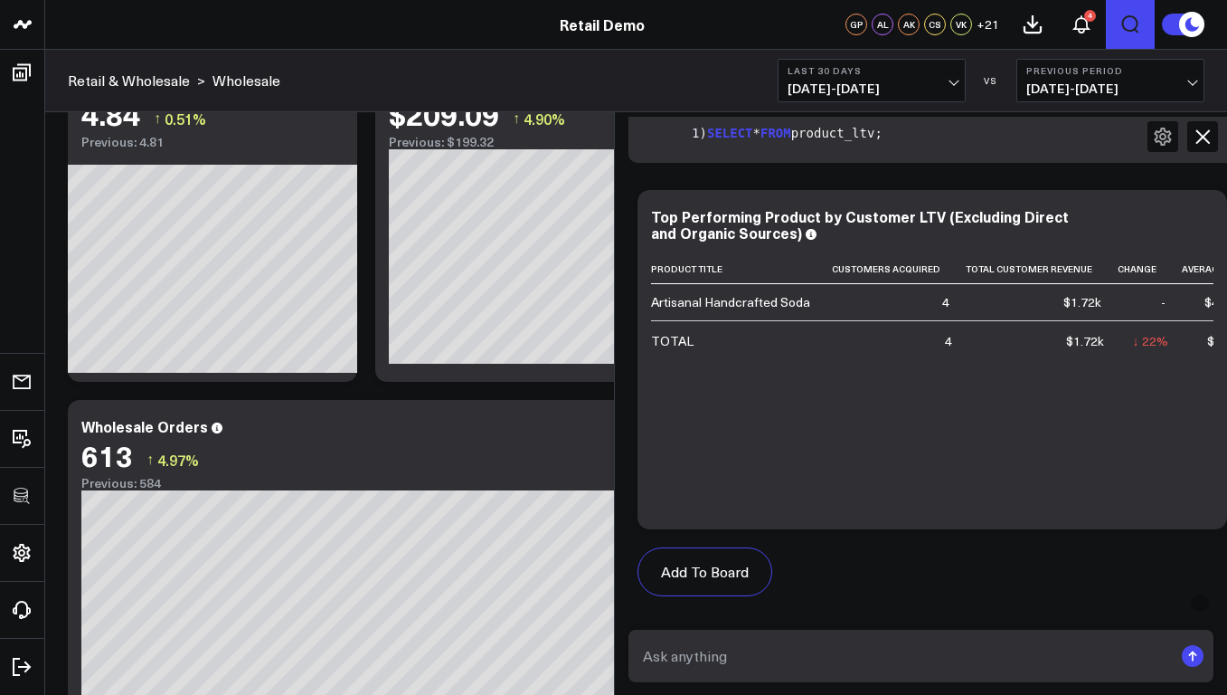
click at [800, 674] on form at bounding box center [921, 655] width 586 height 52
click at [794, 661] on textarea at bounding box center [905, 655] width 535 height 33
type textarea "best dogs?"
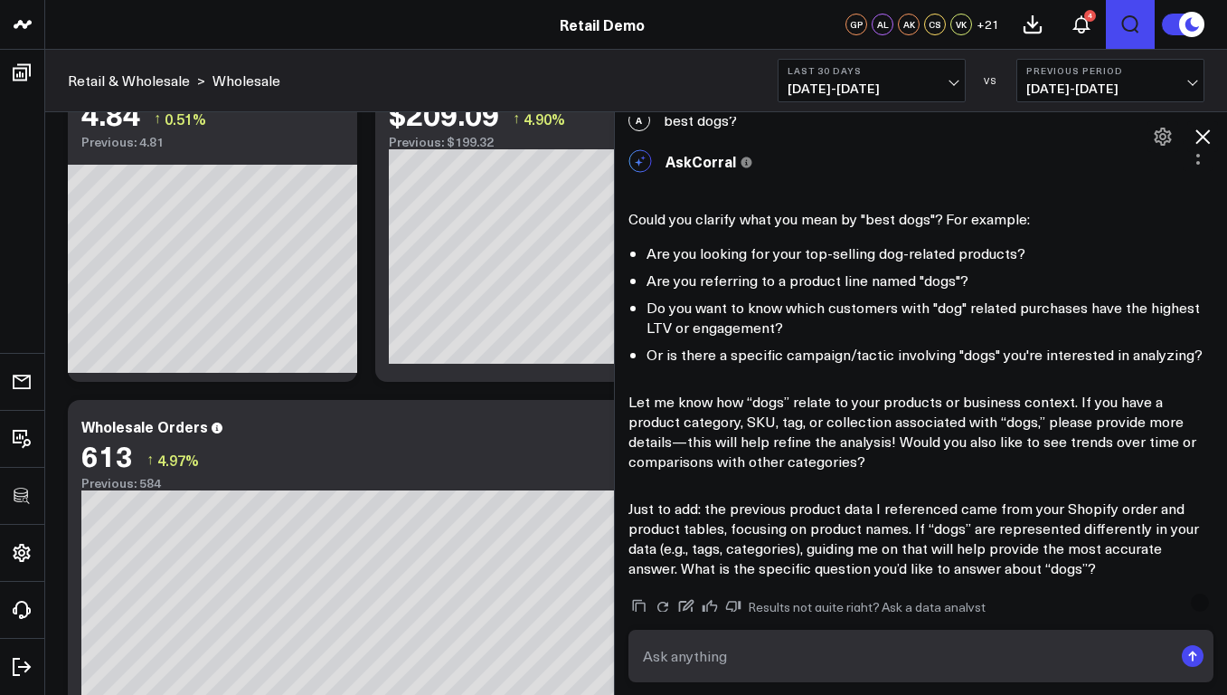
scroll to position [1414, 0]
